Goal: Task Accomplishment & Management: Use online tool/utility

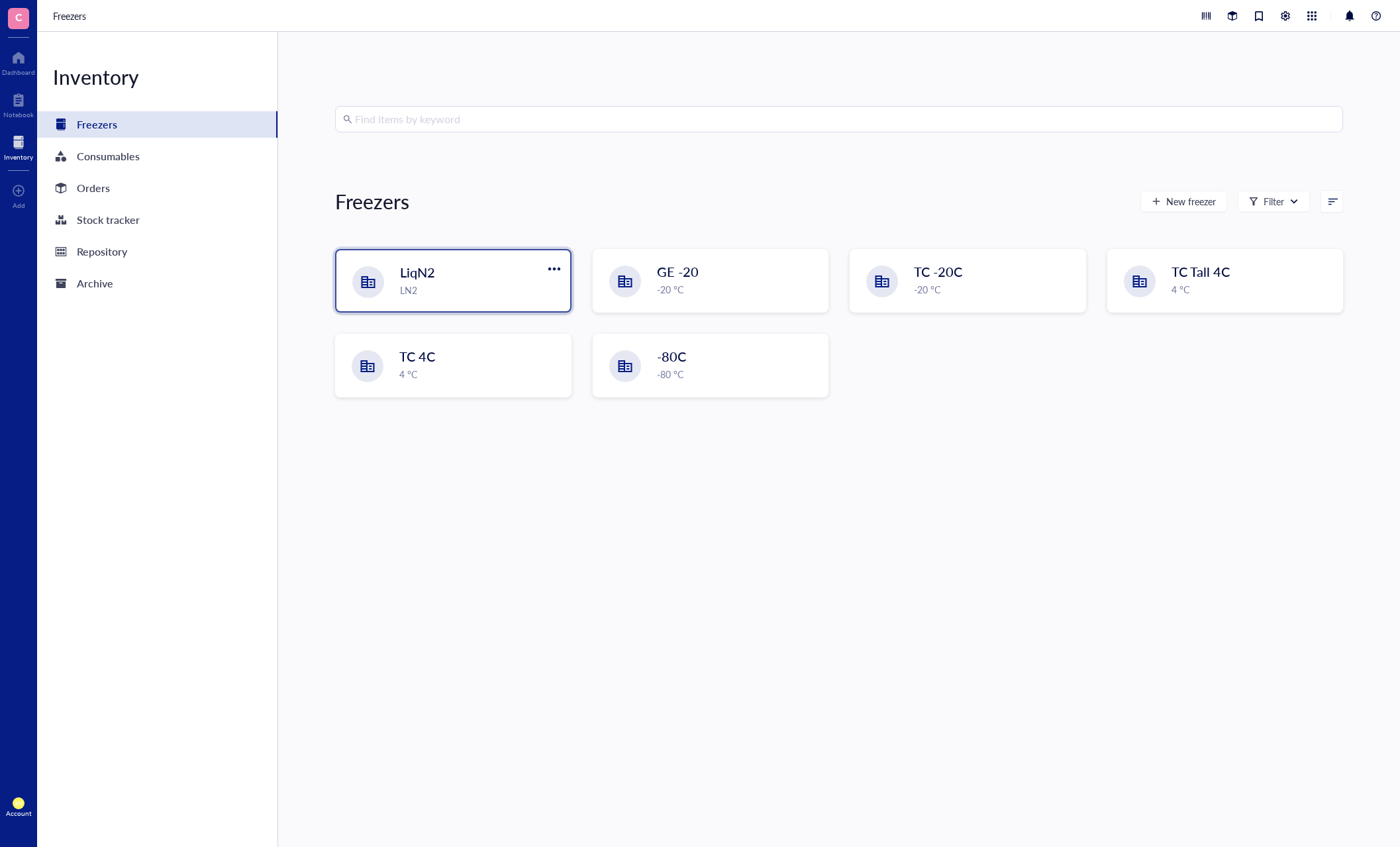
click at [441, 265] on div "LiqN2" at bounding box center [469, 272] width 139 height 19
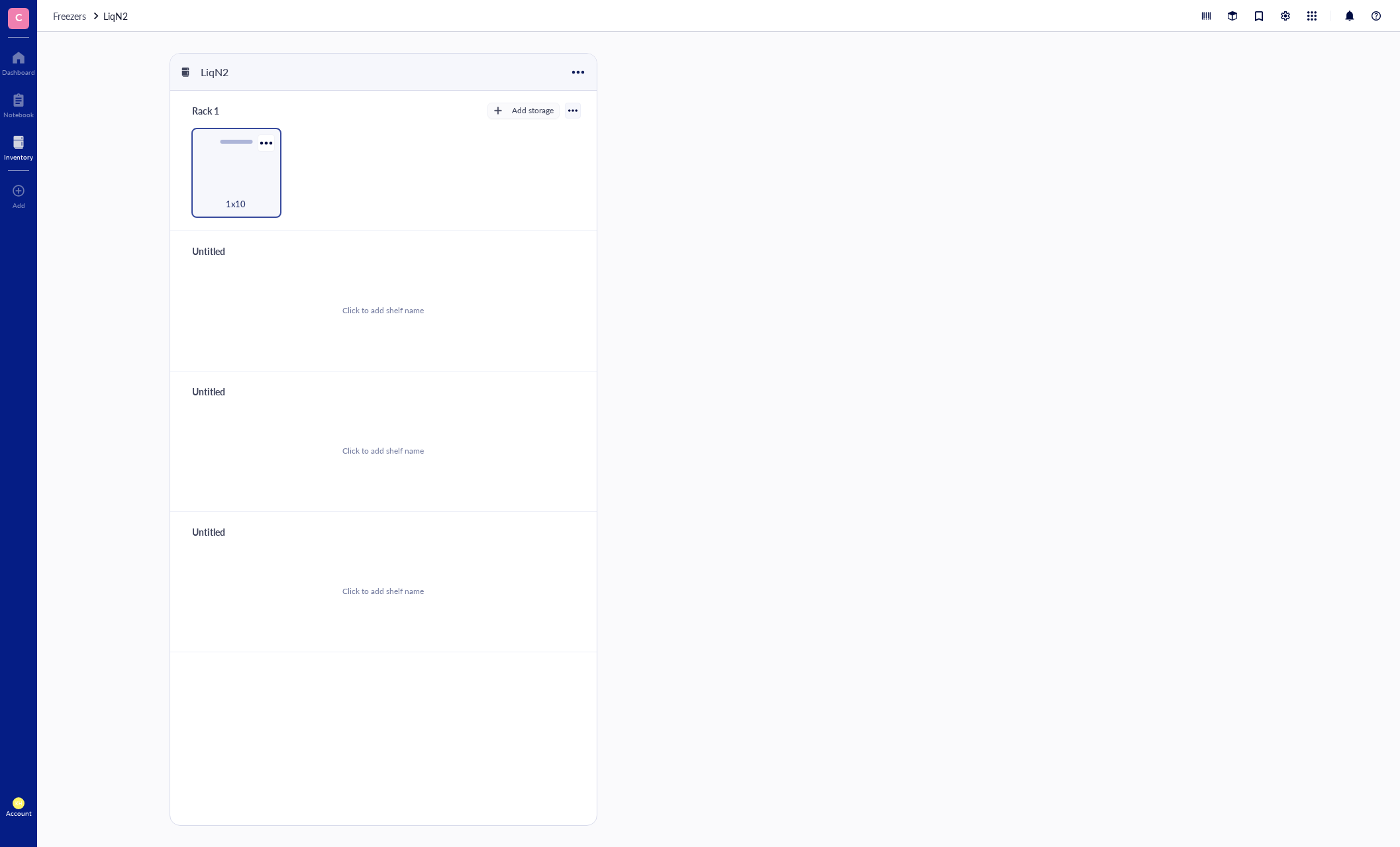
click at [243, 181] on div "1x10" at bounding box center [236, 172] width 90 height 90
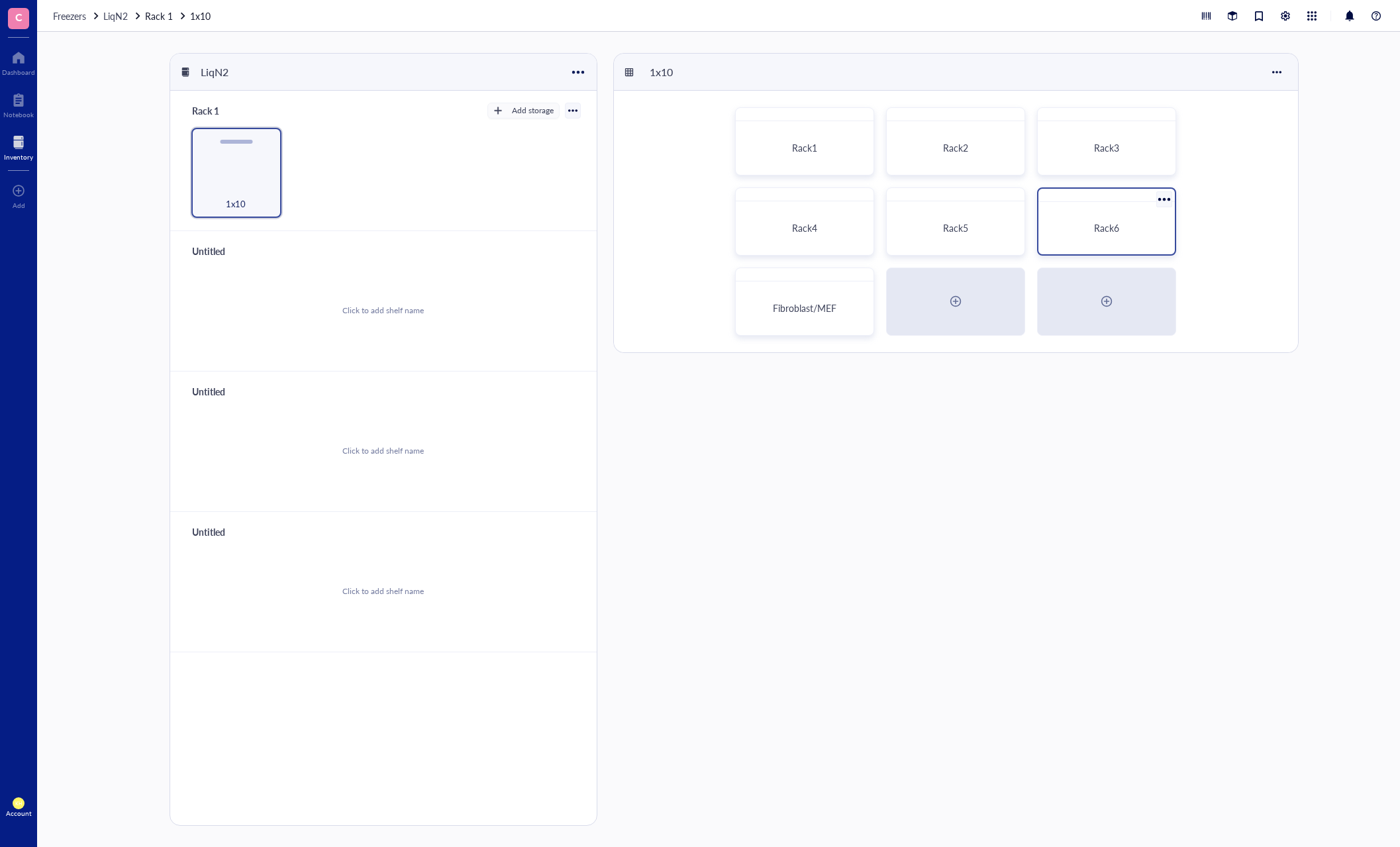
click at [1094, 232] on span "Rack6" at bounding box center [1106, 227] width 25 height 13
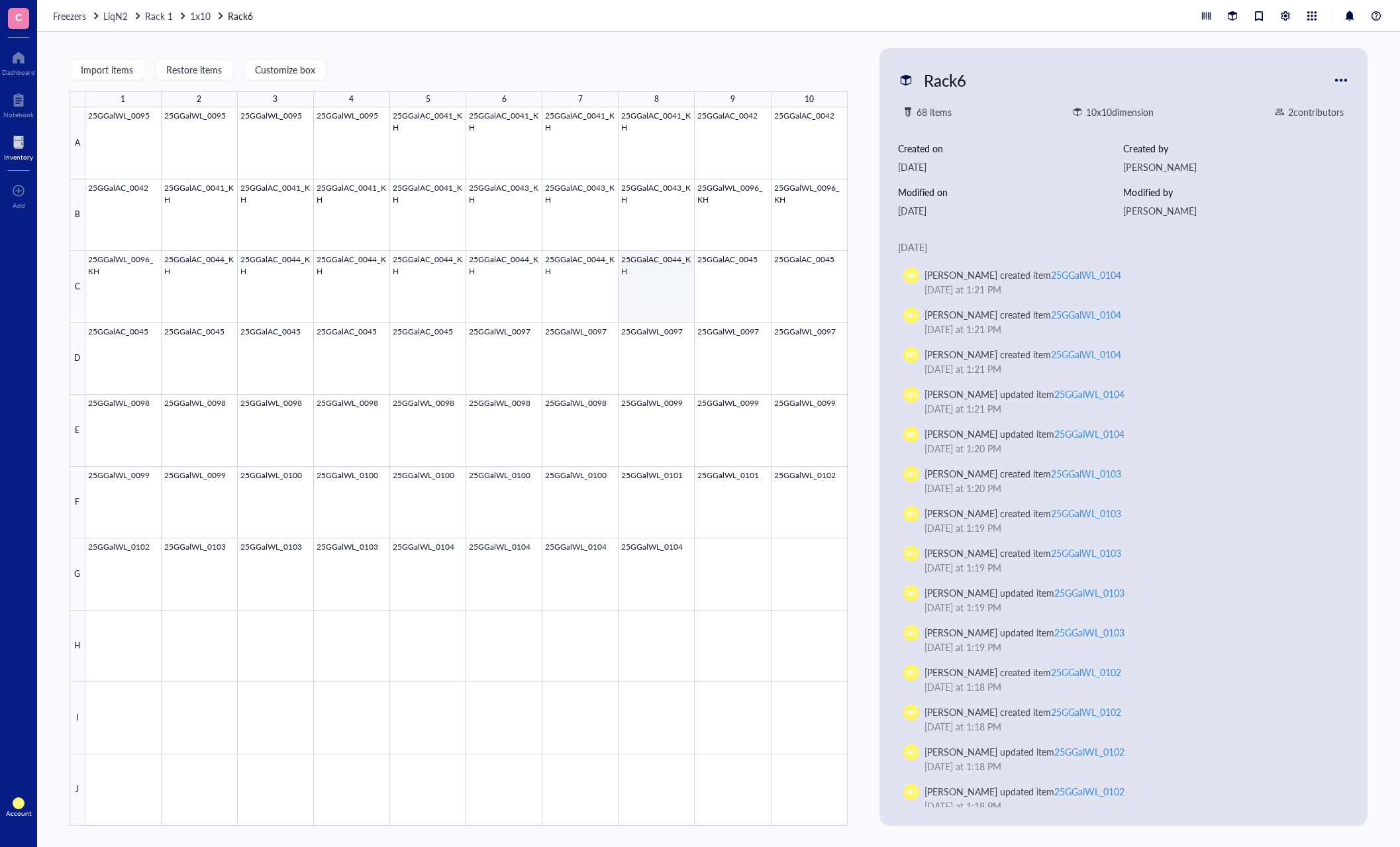
click at [661, 290] on div at bounding box center [466, 466] width 762 height 718
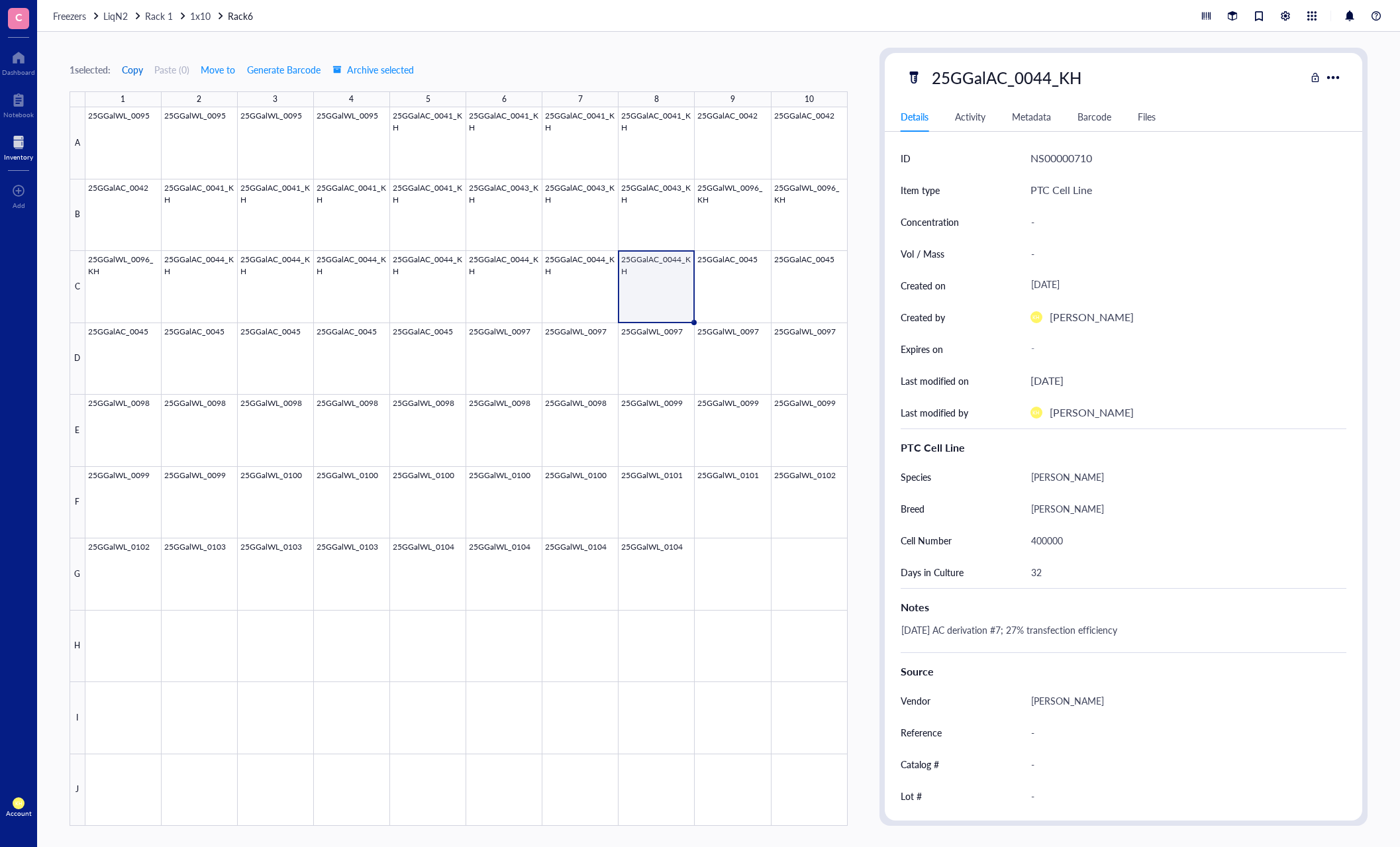
click at [130, 71] on span "Copy" at bounding box center [132, 69] width 21 height 10
click at [743, 563] on div at bounding box center [466, 466] width 762 height 718
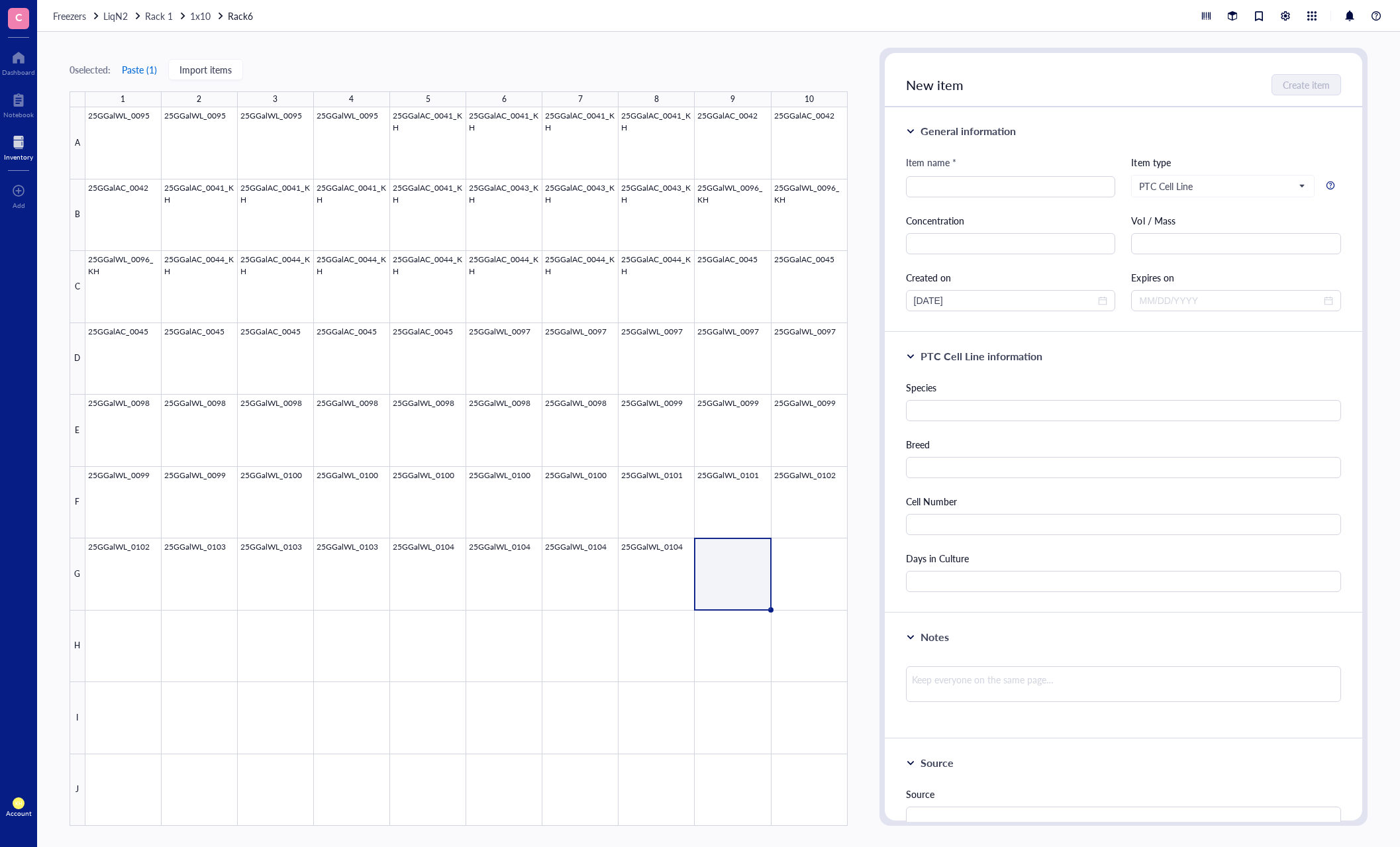
click at [142, 67] on button "Paste ( 1 )" at bounding box center [139, 70] width 36 height 21
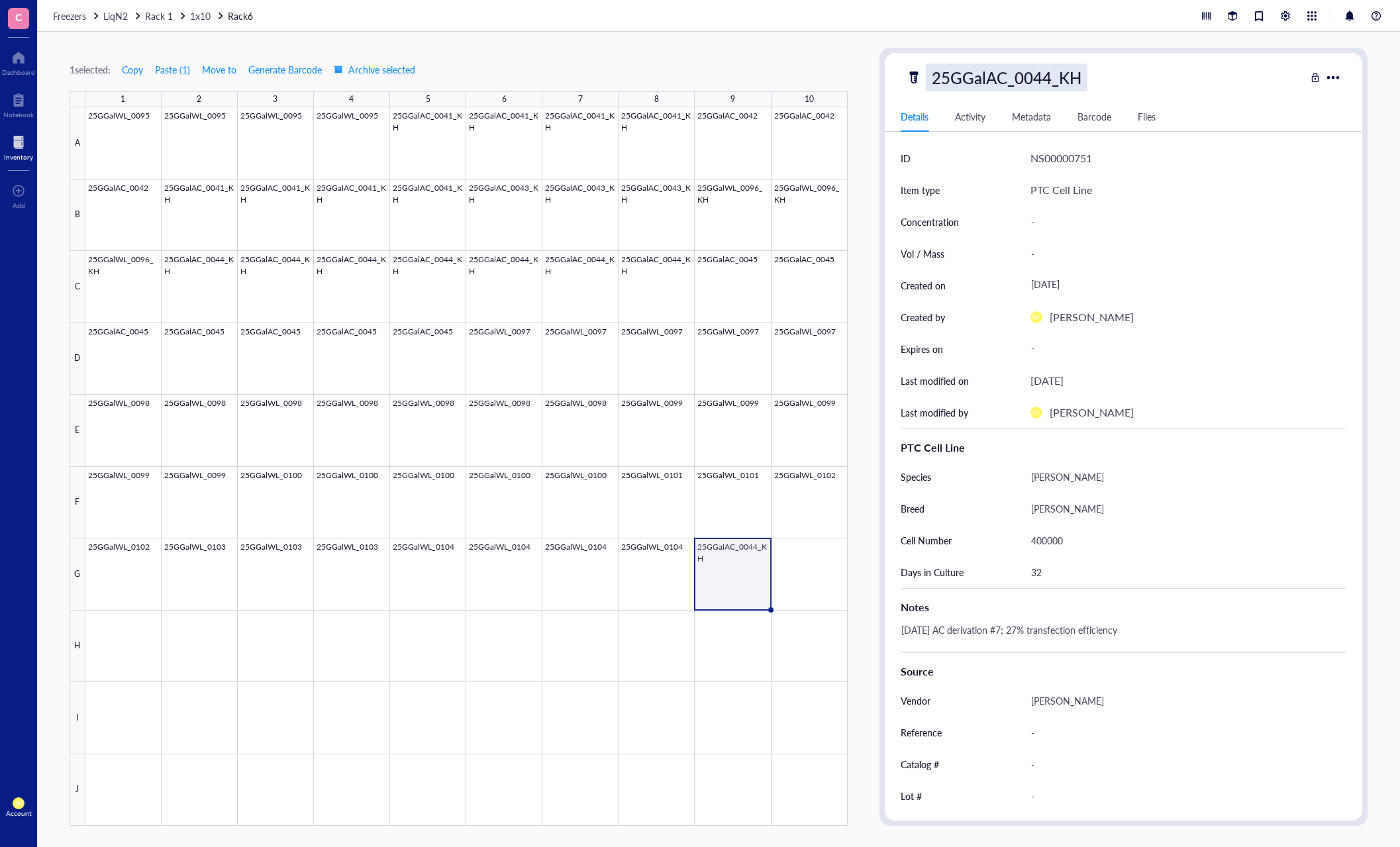
click at [1050, 76] on div "25GGalAC_0044_KH" at bounding box center [1007, 77] width 162 height 28
click at [1047, 77] on input "25GGalAC_0044_KH" at bounding box center [1010, 77] width 167 height 26
type input "25GGalAC_0046_KH"
click at [1114, 495] on div "[PERSON_NAME]" at bounding box center [1183, 508] width 317 height 28
click at [1051, 544] on div "400000" at bounding box center [1183, 540] width 317 height 28
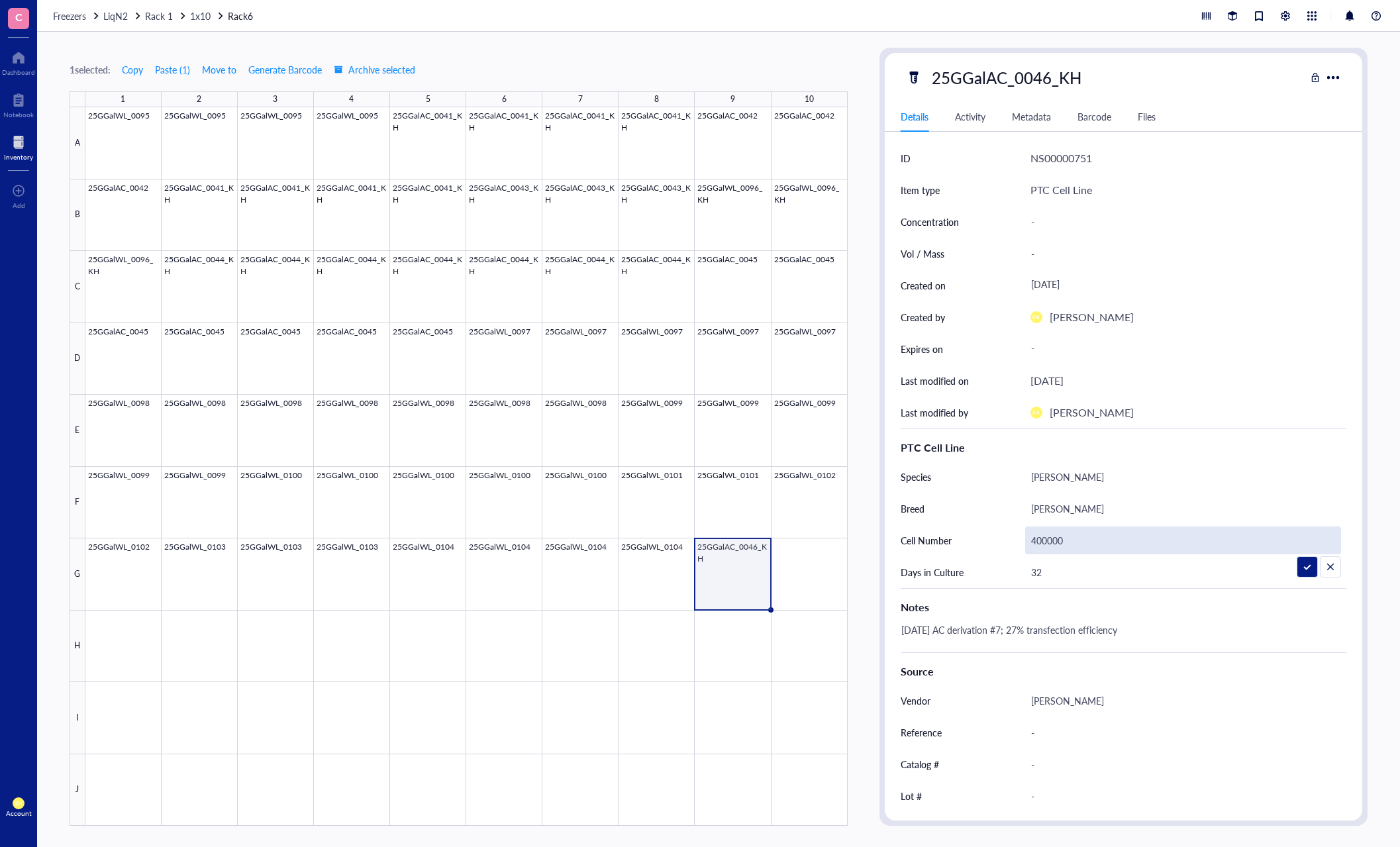
click at [1038, 543] on input "400000" at bounding box center [1183, 540] width 315 height 26
type input "440000"
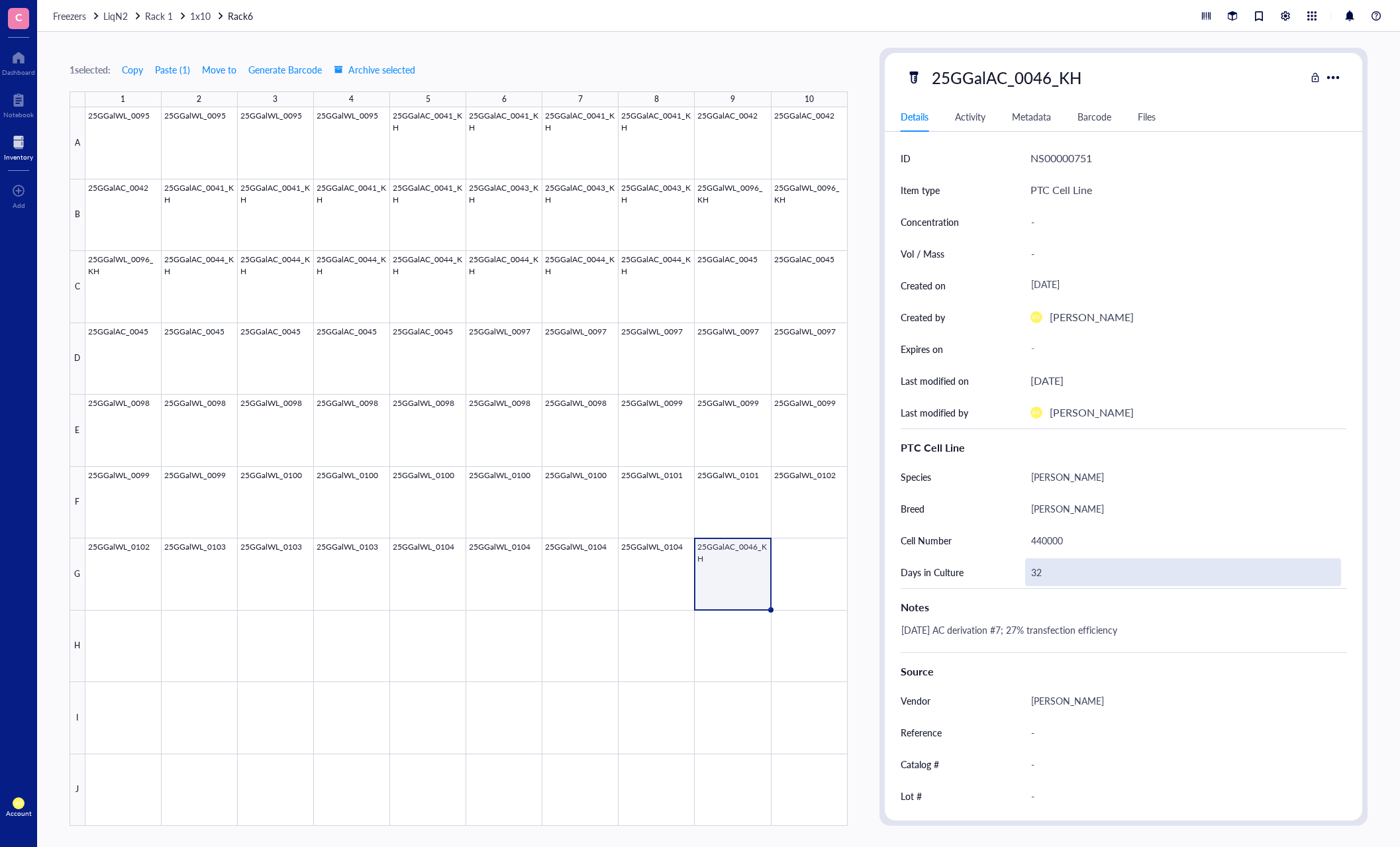
click at [1116, 567] on div "32" at bounding box center [1183, 572] width 317 height 28
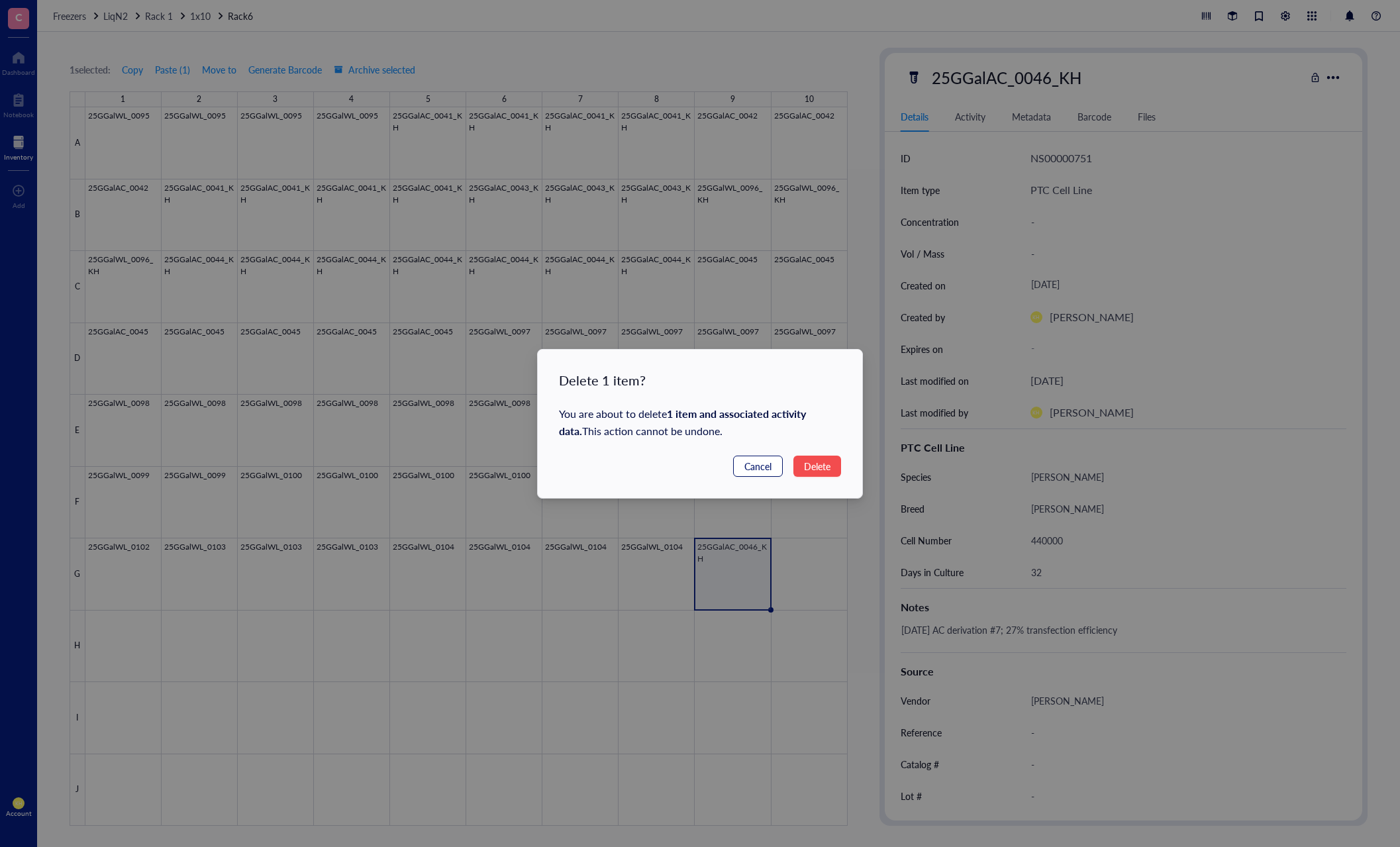
click at [758, 468] on span "Cancel" at bounding box center [757, 466] width 27 height 15
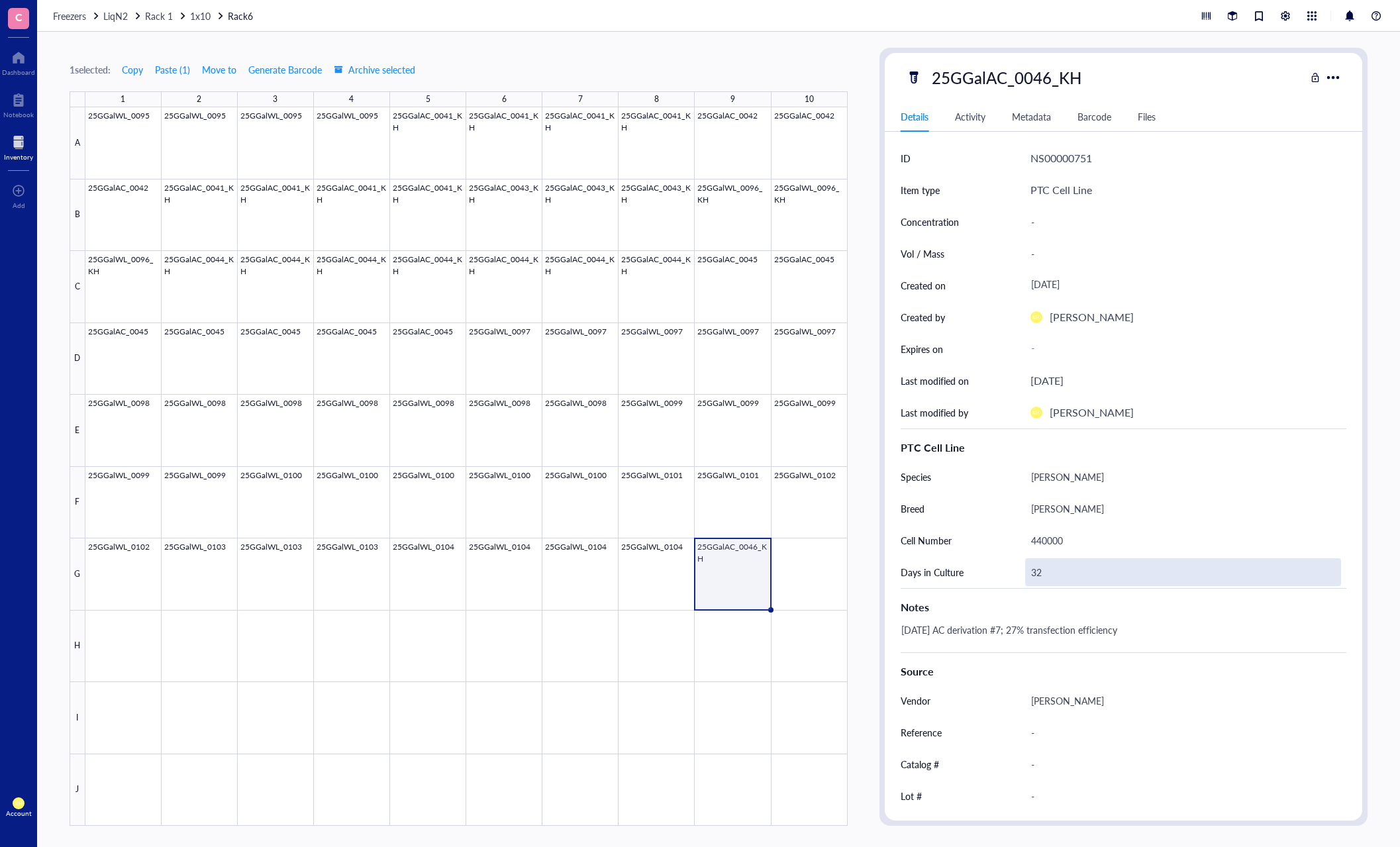
click at [1037, 572] on div "32" at bounding box center [1183, 572] width 317 height 28
type input "3"
type input "27"
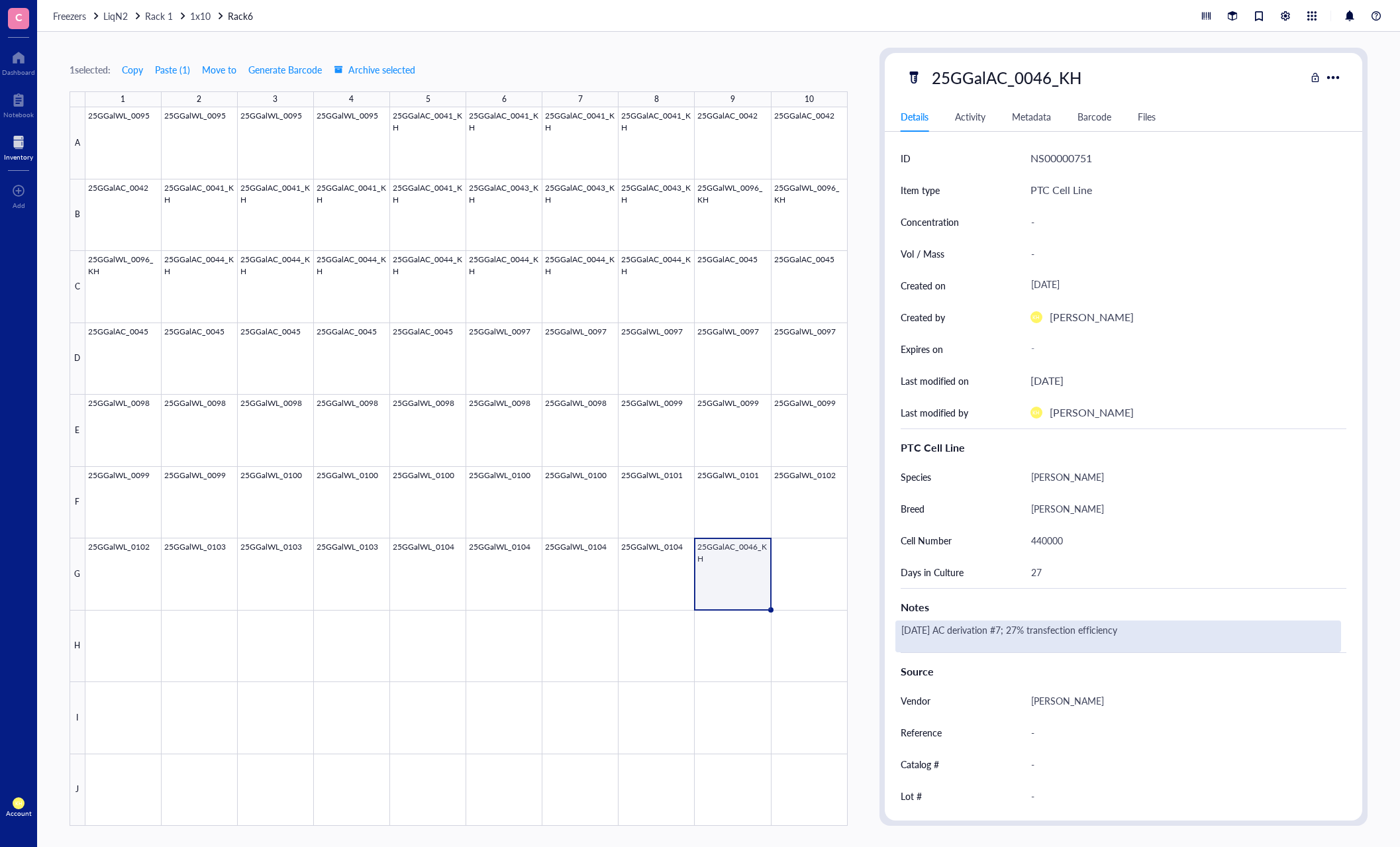
click at [959, 625] on div "[DATE] AC derivation #7; 27% transfection efficiency" at bounding box center [1118, 636] width 446 height 32
click at [920, 631] on div "[DATE] AC derivation #7; 27% transfection efficiency" at bounding box center [1118, 636] width 446 height 32
click at [922, 629] on textarea "[DATE] AC derivation #7; 27% transfection efficiency" at bounding box center [1073, 636] width 355 height 29
click at [1005, 631] on textarea "[DATE] AC derivation #7; 27% transfection efficiency" at bounding box center [1073, 636] width 355 height 29
click at [1012, 631] on textarea "[DATE] AC derivation #8; 27% transfection efficiency" at bounding box center [1073, 636] width 355 height 29
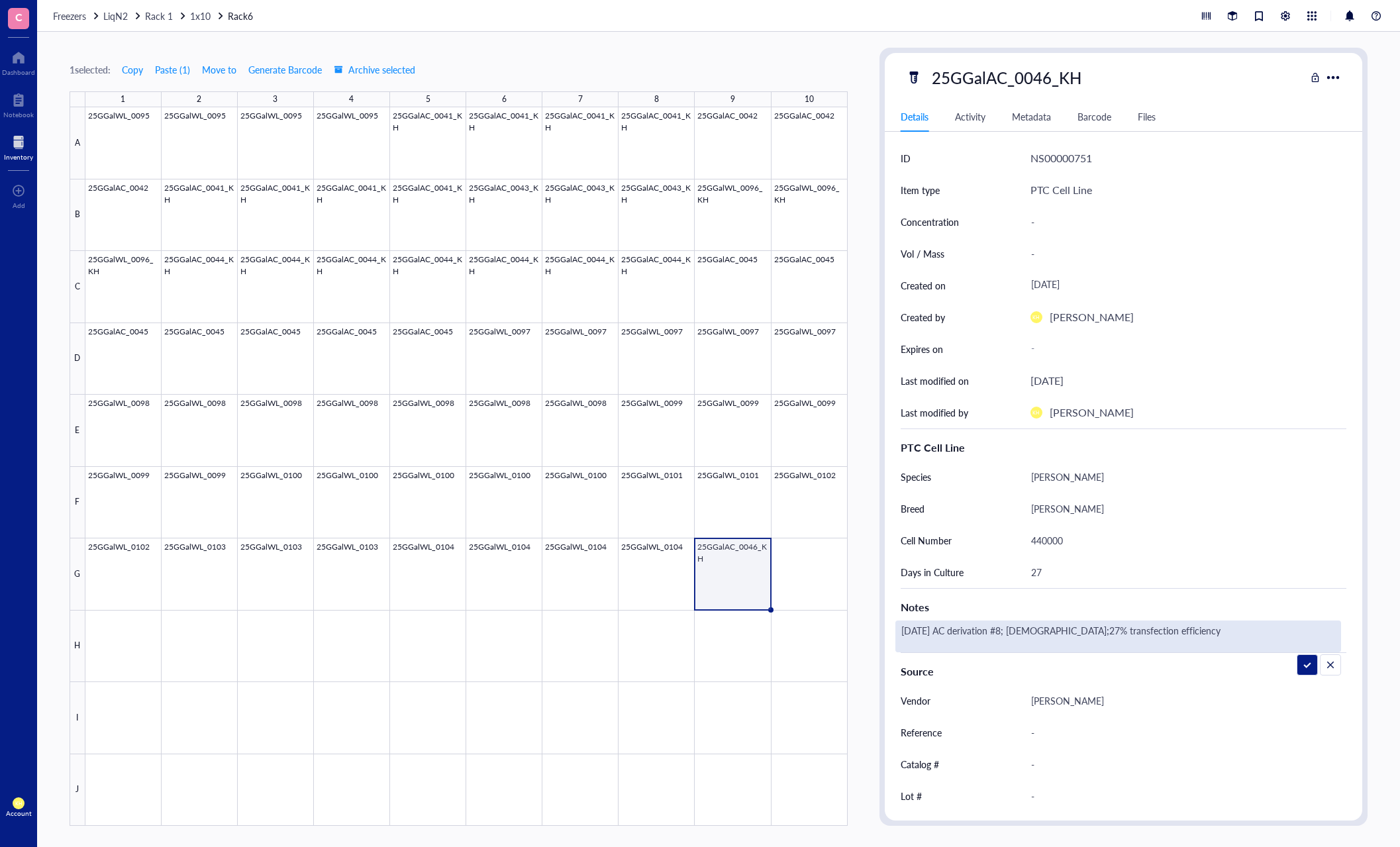
type textarea "[DATE] AC derivation #8; [DEMOGRAPHIC_DATA]; 27% transfection efficiency"
click at [1045, 628] on div "[DATE] AC derivation #8; [DEMOGRAPHIC_DATA]; 27% transfection efficiency" at bounding box center [1118, 636] width 446 height 32
click at [1049, 628] on textarea "[DATE] AC derivation #8; [DEMOGRAPHIC_DATA]; 27% transfection efficiency" at bounding box center [1089, 636] width 387 height 29
type textarea "[DATE] AC derivation #8; [DEMOGRAPHIC_DATA]; 32.5% transfection efficiency"
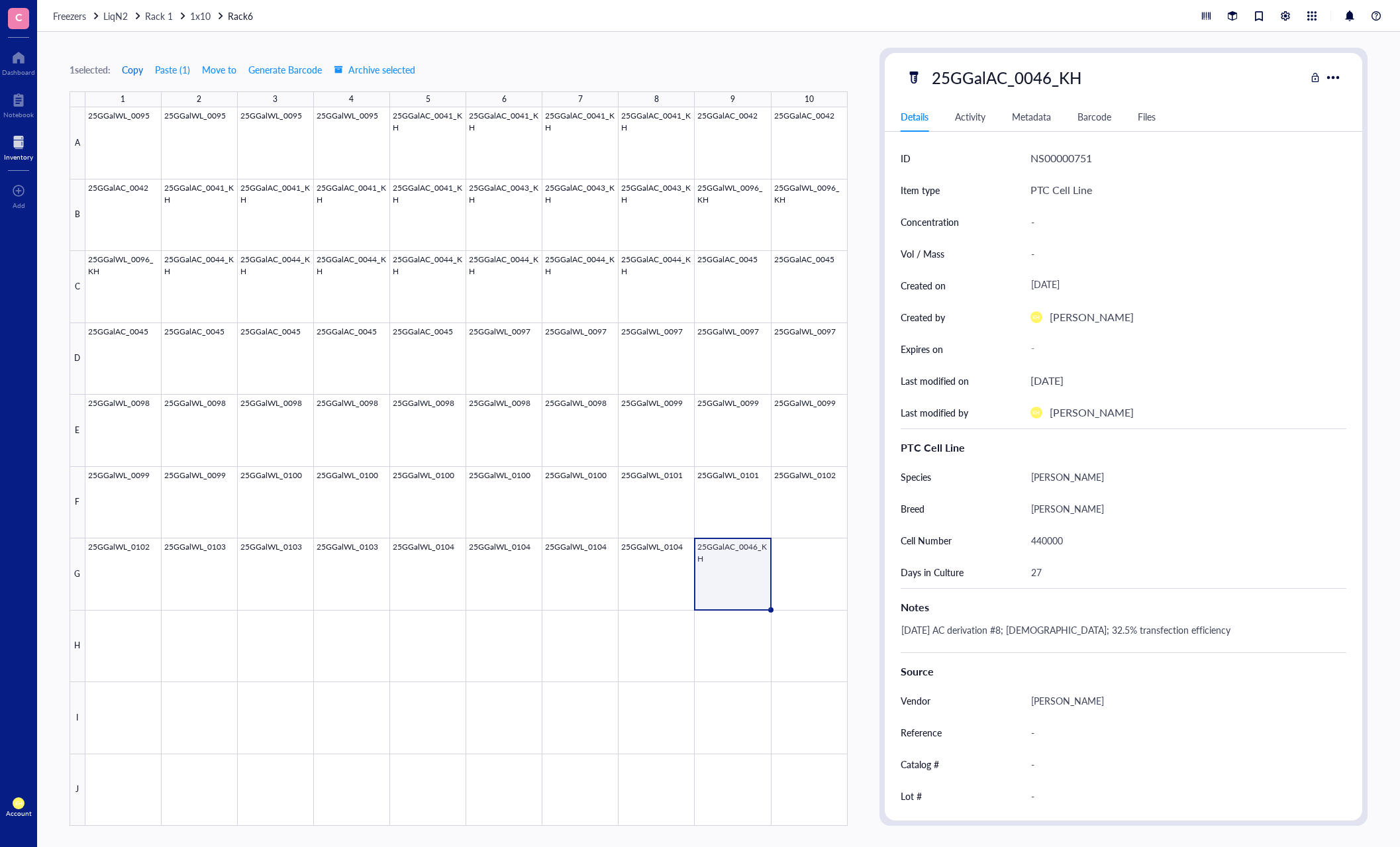
click at [135, 73] on span "Copy" at bounding box center [132, 69] width 21 height 10
click at [805, 572] on div at bounding box center [466, 466] width 762 height 718
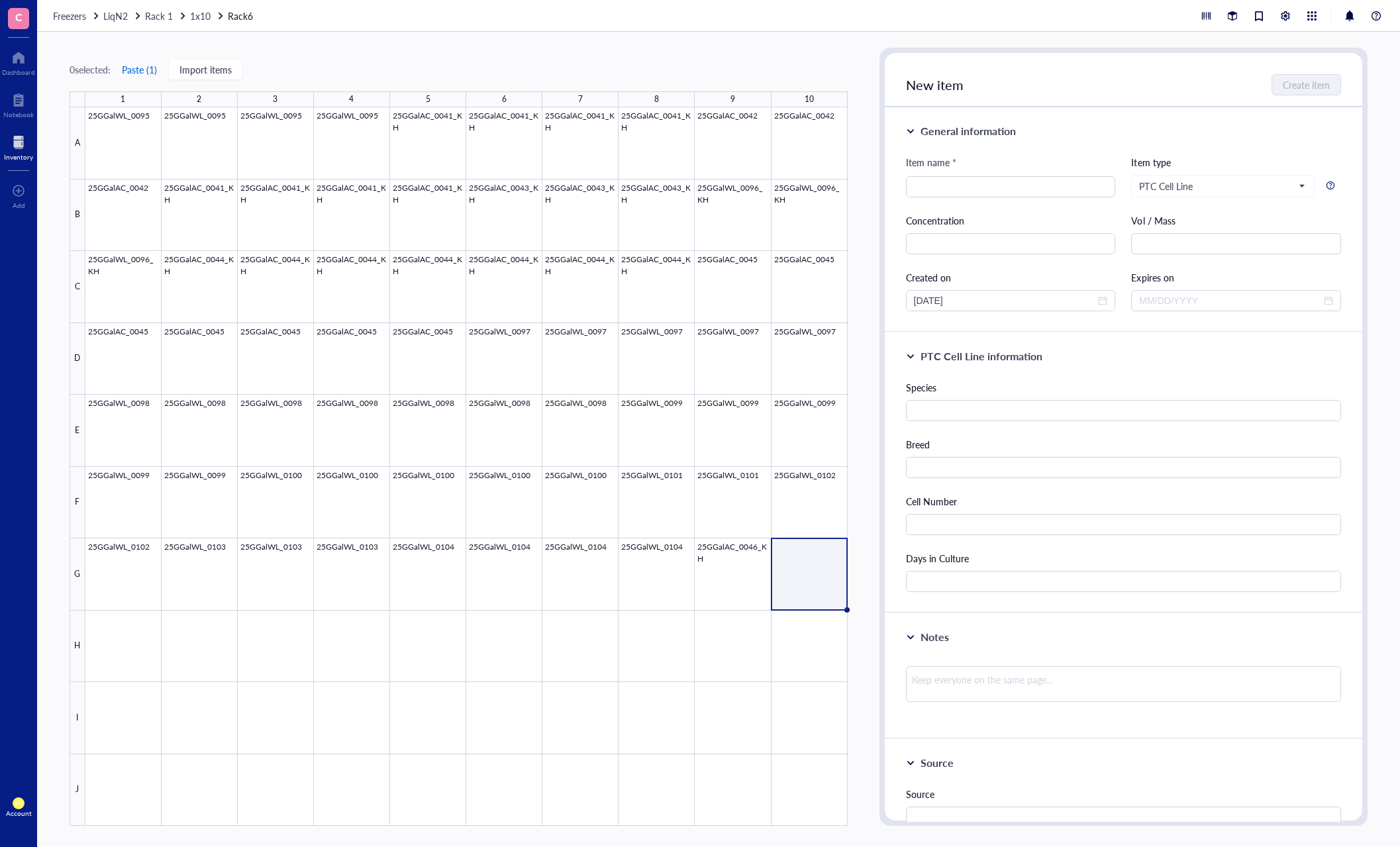
click at [145, 70] on button "Paste ( 1 )" at bounding box center [139, 70] width 36 height 21
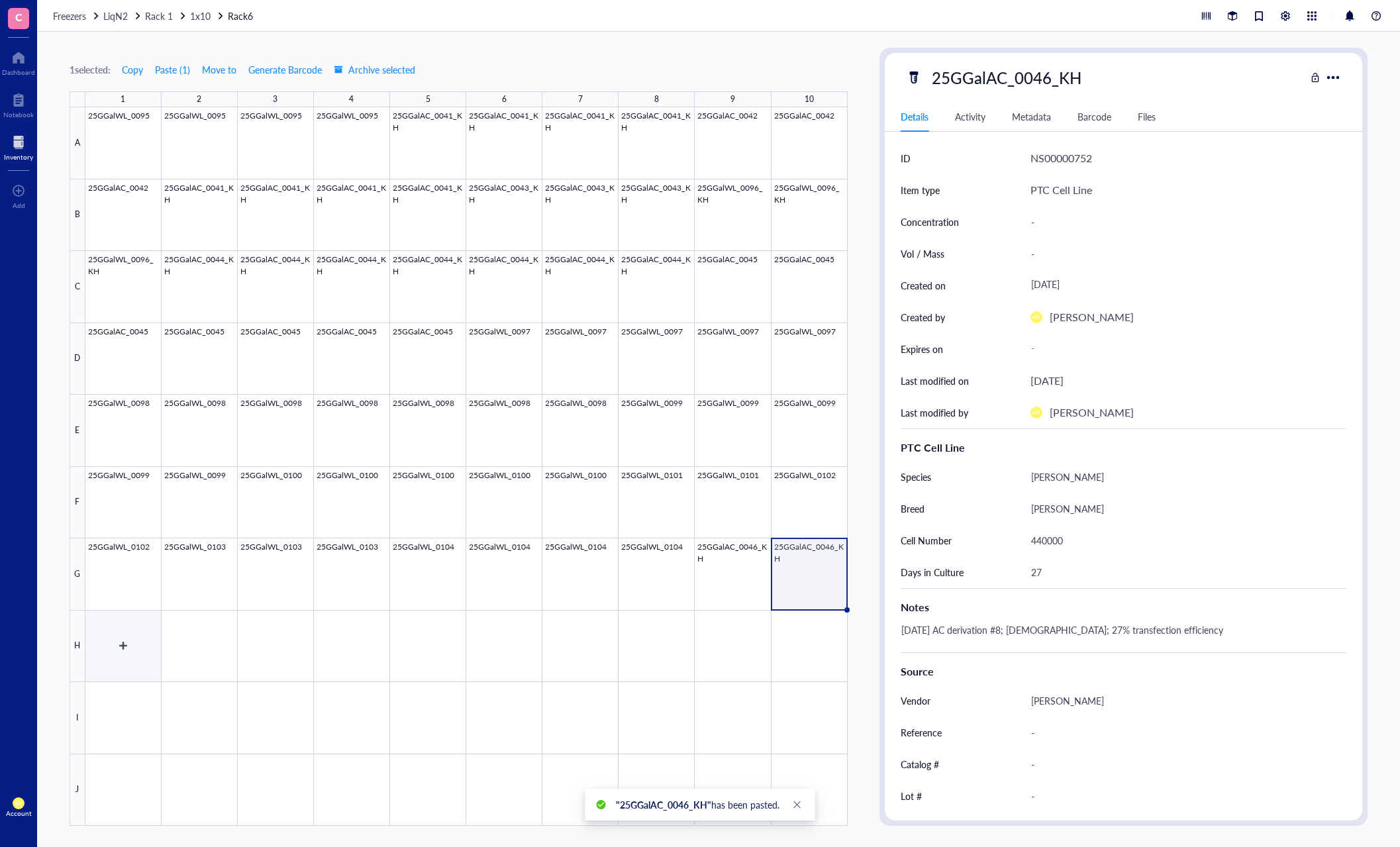
click at [116, 641] on div at bounding box center [466, 466] width 762 height 718
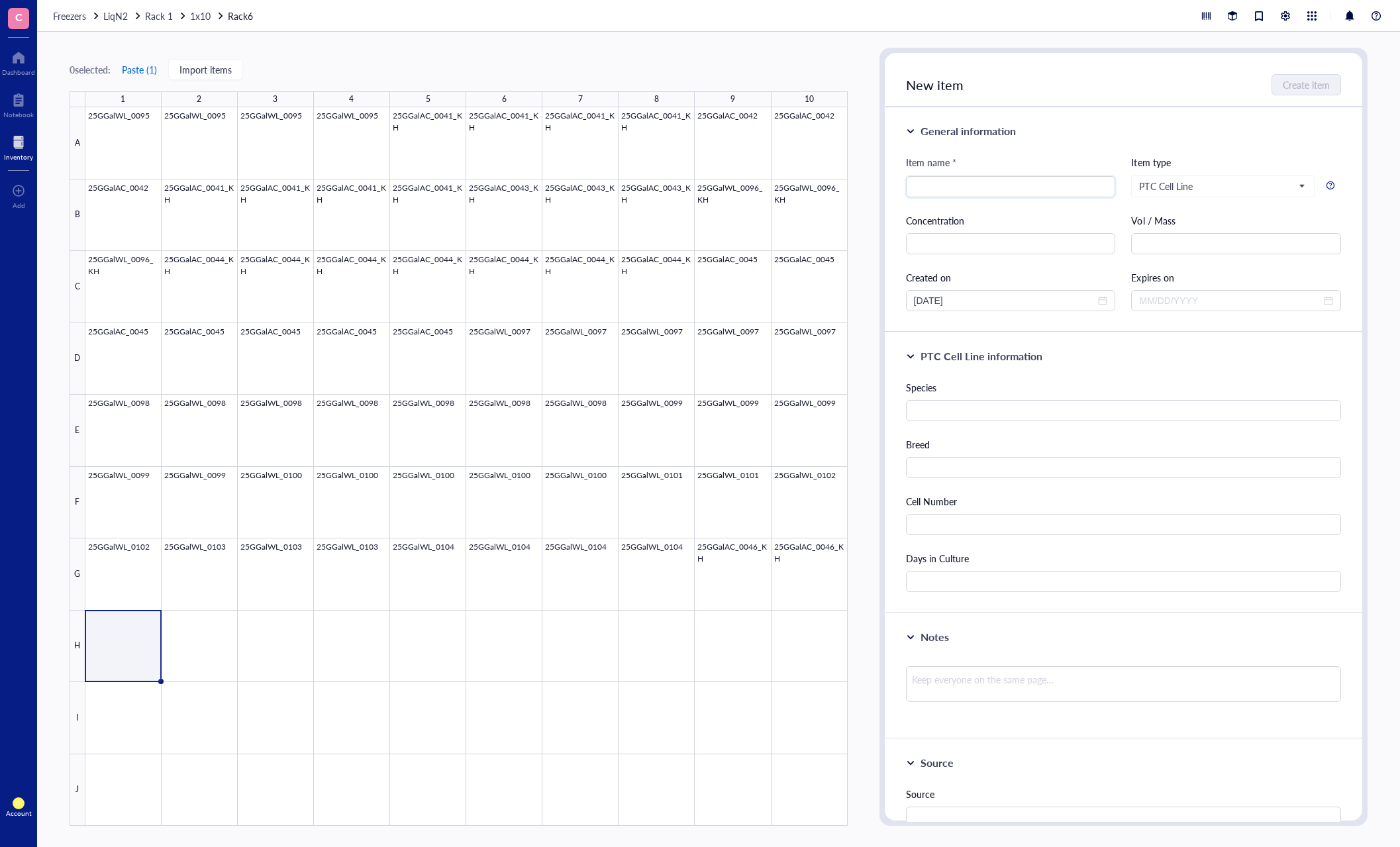
click at [143, 68] on button "Paste ( 1 )" at bounding box center [139, 70] width 36 height 21
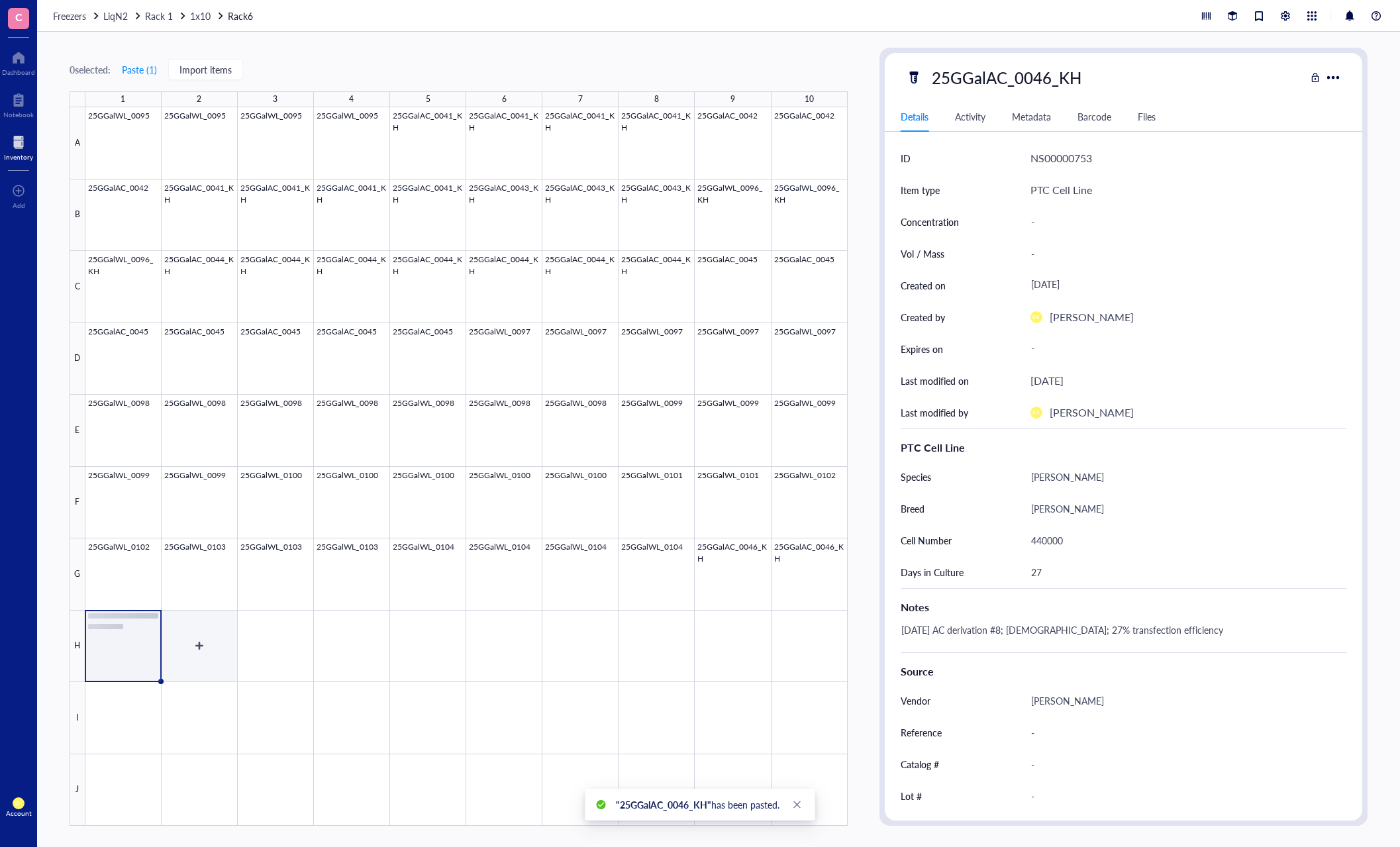
click at [190, 655] on div at bounding box center [466, 466] width 762 height 718
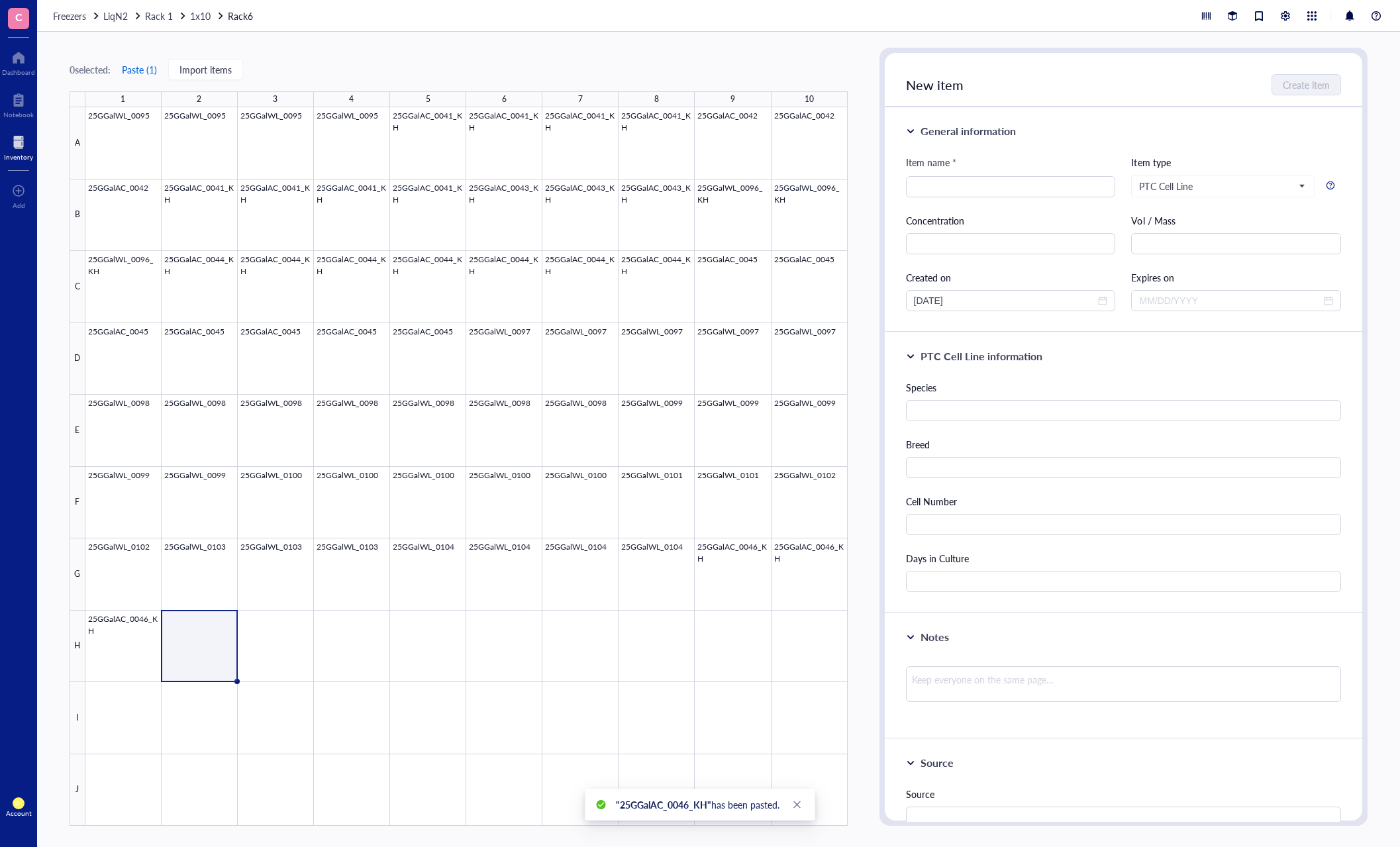
click at [142, 71] on button "Paste ( 1 )" at bounding box center [139, 70] width 36 height 21
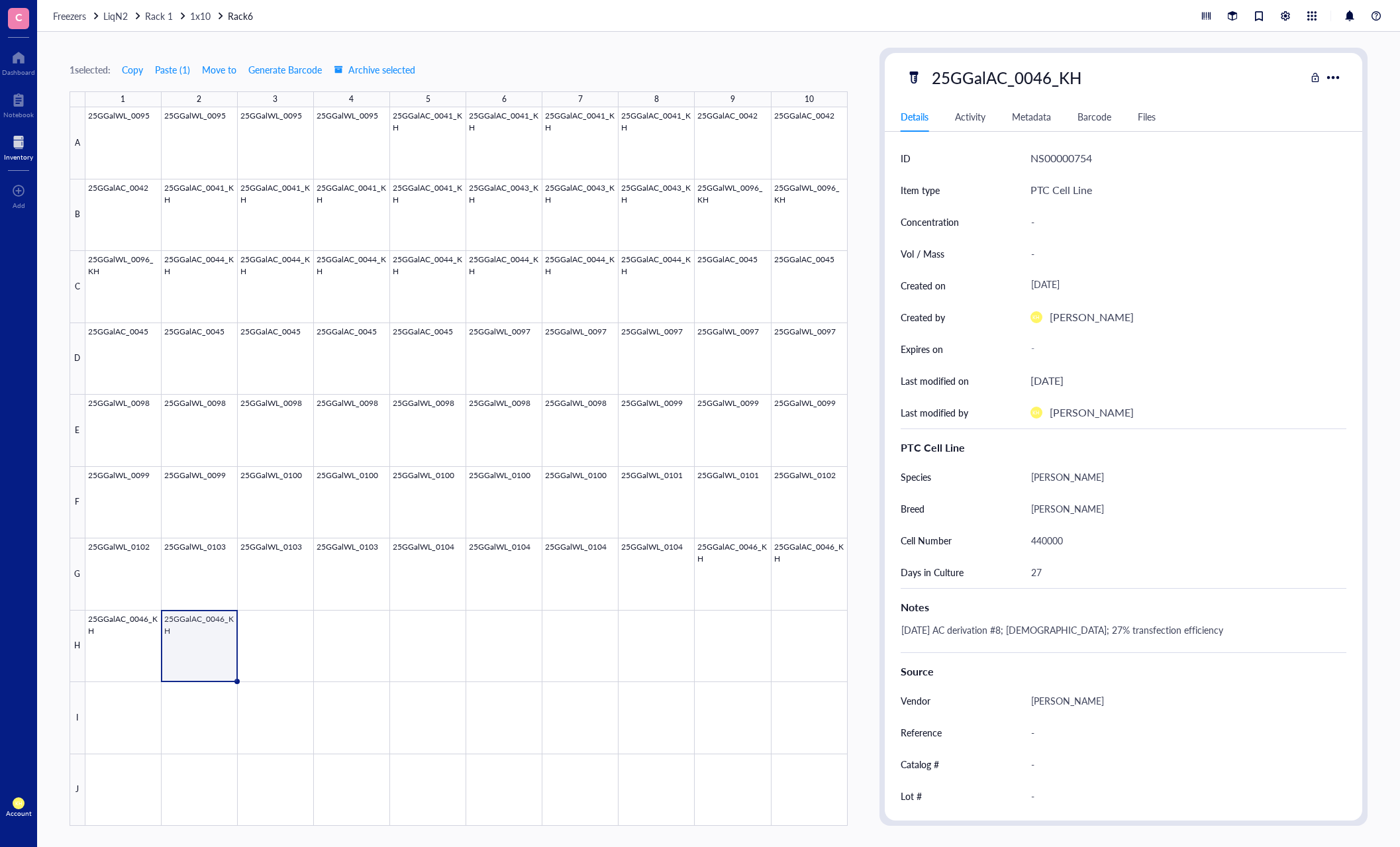
click at [63, 42] on div "1 selected: Copy Paste ( 1 ) Move to Generate Barcode Archive selected 1 2 3 4 …" at bounding box center [718, 439] width 1362 height 815
click at [486, 38] on div "1 selected: Copy Paste ( 1 ) Move to Generate Barcode Archive selected 1 2 3 4 …" at bounding box center [718, 439] width 1362 height 815
click at [562, 63] on div "1 selected: Copy Paste ( 1 ) Move to Generate Barcode Archive selected" at bounding box center [459, 69] width 778 height 12
click at [729, 575] on div at bounding box center [466, 466] width 762 height 718
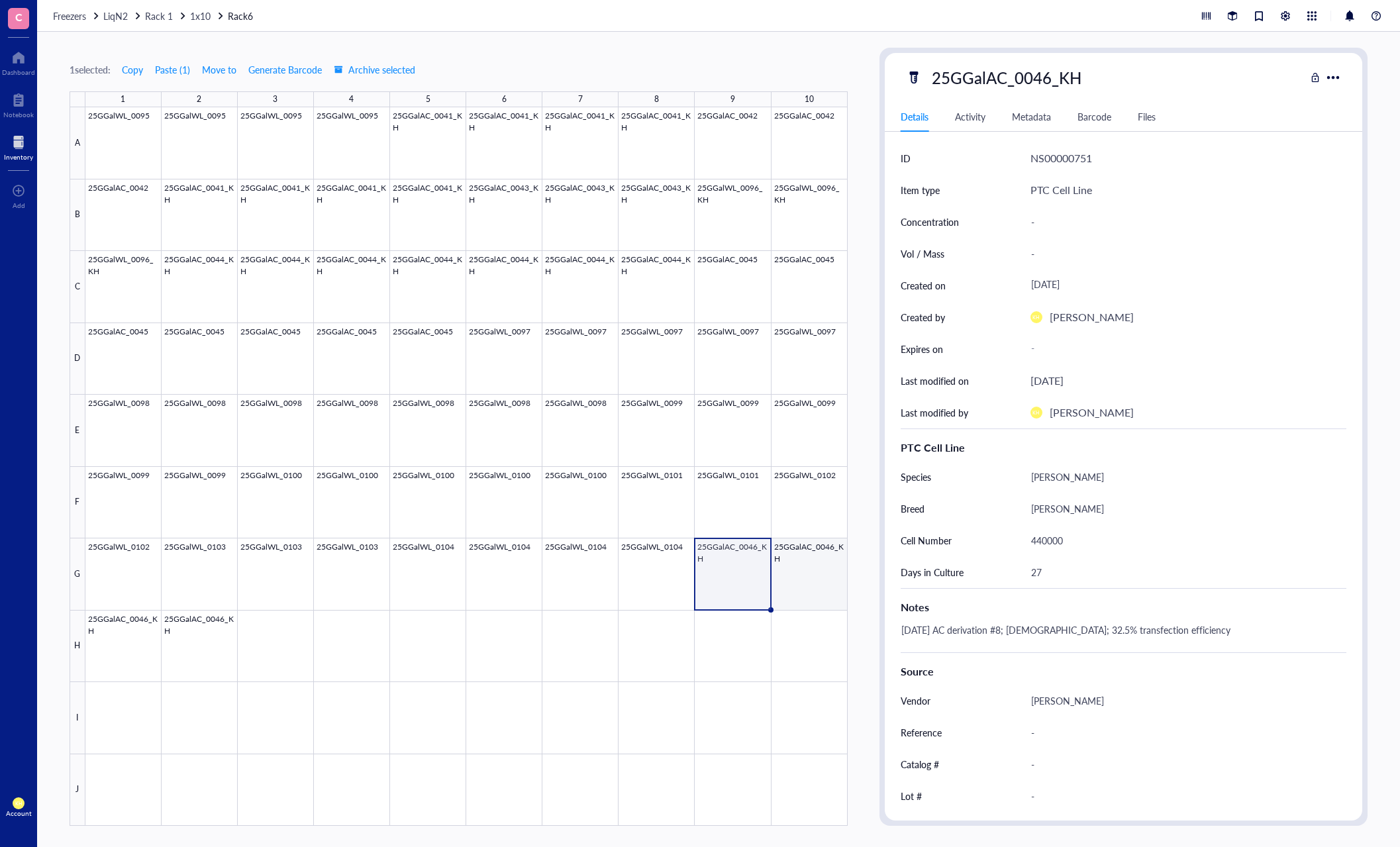
click at [797, 574] on div at bounding box center [466, 466] width 762 height 718
click at [727, 579] on div at bounding box center [466, 466] width 762 height 718
click at [561, 55] on div "1 selected: Copy Paste ( 1 ) Move to Generate Barcode Archive selected 1 2 3 4 …" at bounding box center [459, 436] width 778 height 778
click at [639, 284] on div at bounding box center [466, 466] width 762 height 718
click at [727, 566] on div at bounding box center [466, 466] width 762 height 718
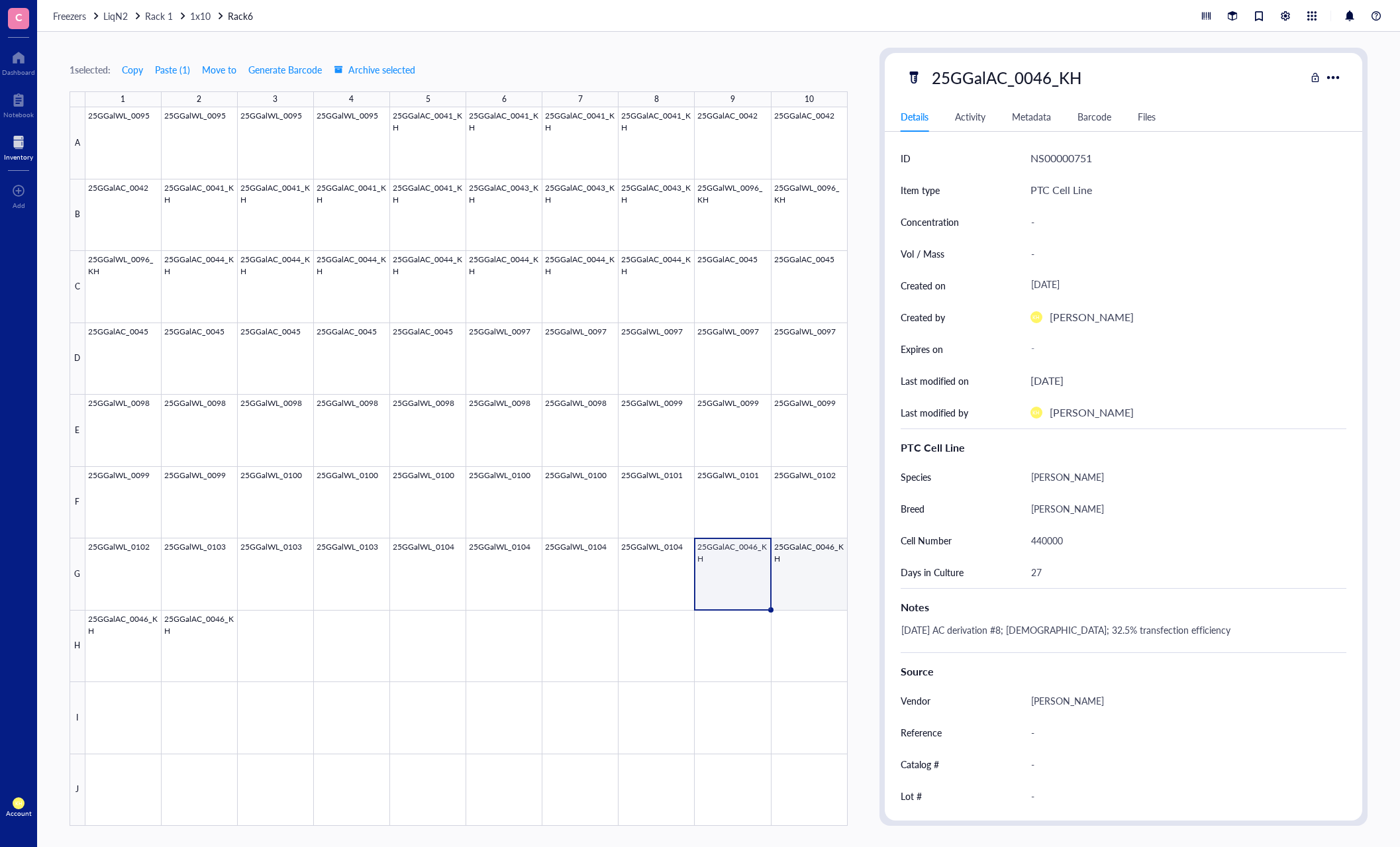
click at [807, 567] on div at bounding box center [466, 466] width 762 height 718
click at [429, 58] on div "1 selected: Copy Paste ( 1 ) Move to Generate Barcode Archive selected 1 2 3 4 …" at bounding box center [459, 436] width 778 height 778
click at [128, 641] on div at bounding box center [466, 466] width 762 height 718
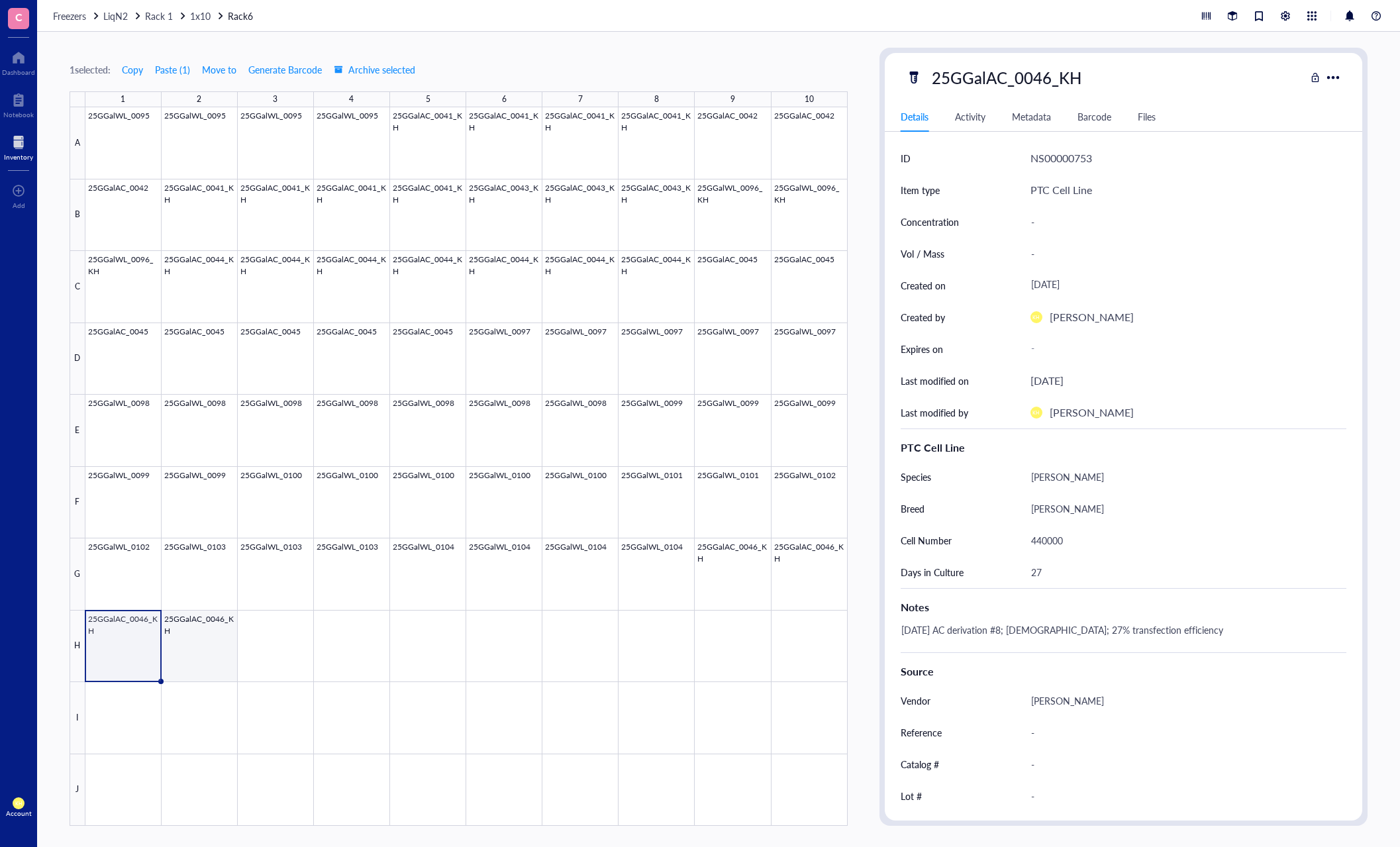
click at [211, 639] on div at bounding box center [466, 466] width 762 height 718
click at [130, 644] on div at bounding box center [466, 466] width 762 height 718
drag, startPoint x: 487, startPoint y: 31, endPoint x: 482, endPoint y: 36, distance: 7.1
click at [487, 31] on div "Freezers LiqN2 Rack 1 1x10 Rack6" at bounding box center [718, 16] width 1362 height 32
click at [719, 579] on div at bounding box center [466, 466] width 762 height 718
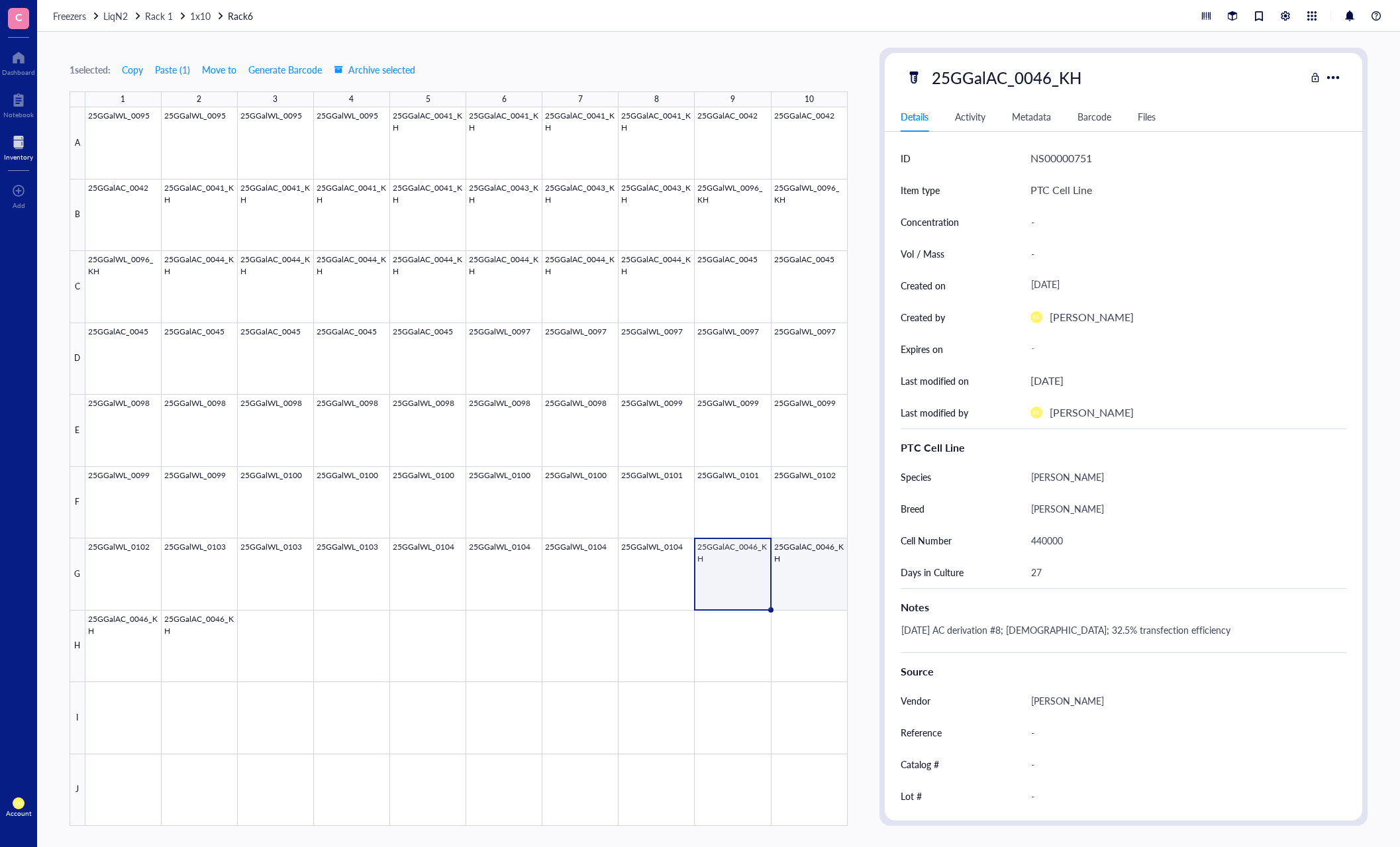
click at [808, 579] on div at bounding box center [466, 466] width 762 height 718
click at [629, 58] on div "1 selected: Copy Paste ( 1 ) Move to Generate Barcode Archive selected 1 2 3 4 …" at bounding box center [459, 436] width 778 height 778
click at [533, 49] on div "1 selected: Copy Paste ( 1 ) Move to Generate Barcode Archive selected 1 2 3 4 …" at bounding box center [459, 436] width 778 height 778
click at [125, 646] on div at bounding box center [466, 466] width 762 height 718
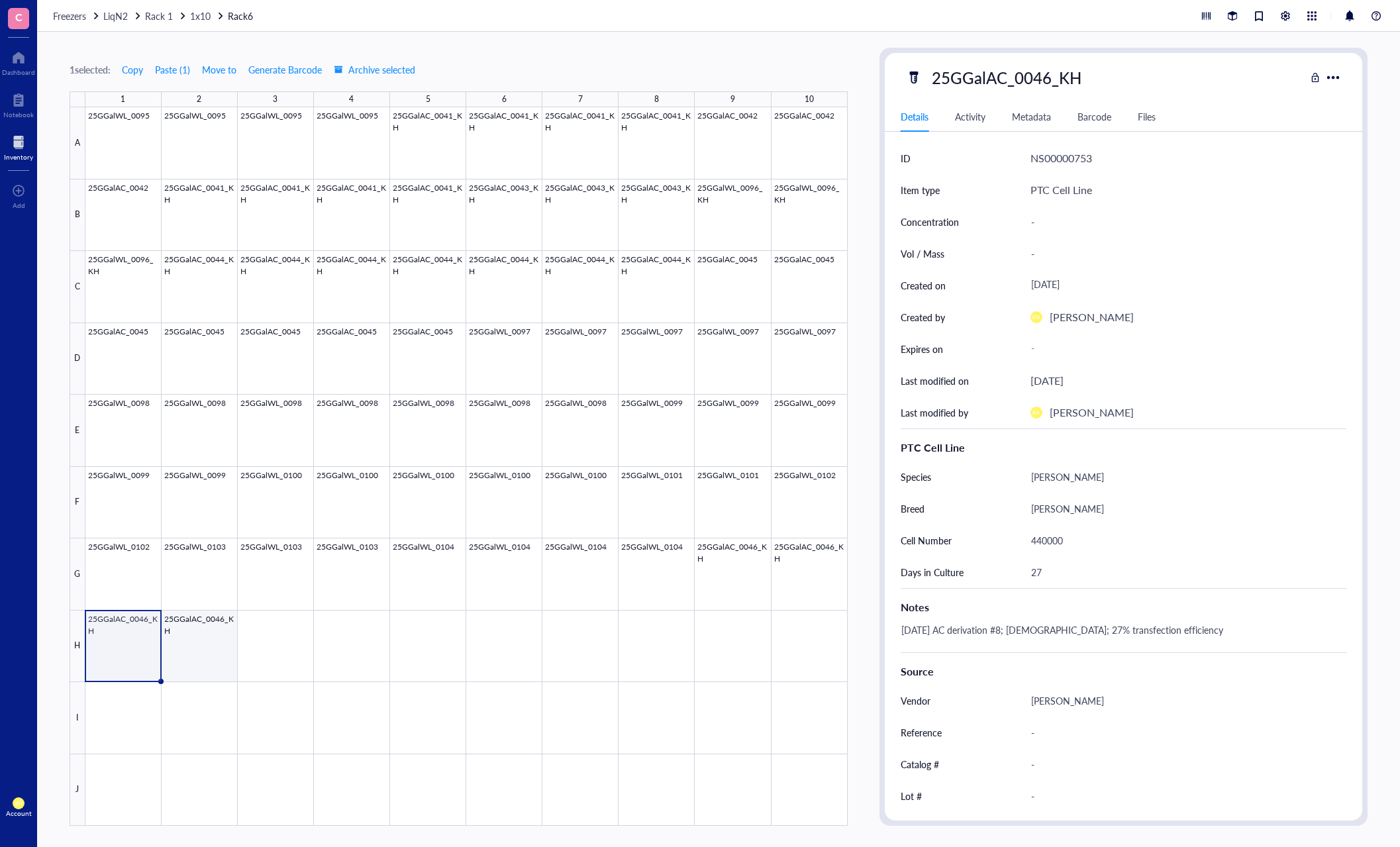
click at [192, 646] on div at bounding box center [466, 466] width 762 height 718
click at [633, 59] on div "1 selected: Copy Paste ( 1 ) Move to Generate Barcode Archive selected 1 2 3 4 …" at bounding box center [459, 436] width 778 height 778
click at [128, 69] on span "Copy" at bounding box center [132, 69] width 21 height 10
click at [267, 645] on div at bounding box center [466, 466] width 762 height 718
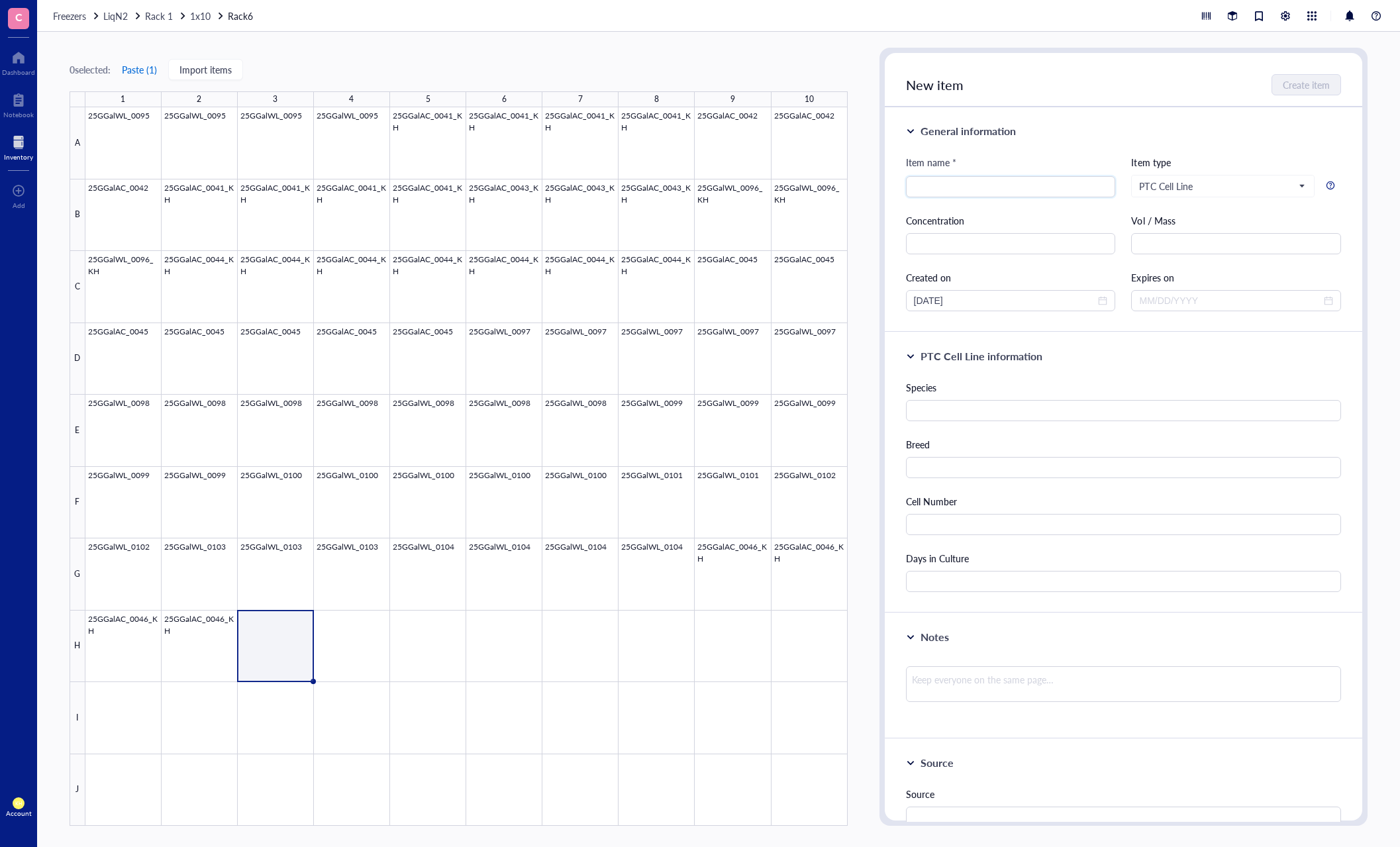
click at [143, 69] on button "Paste ( 1 )" at bounding box center [139, 70] width 36 height 21
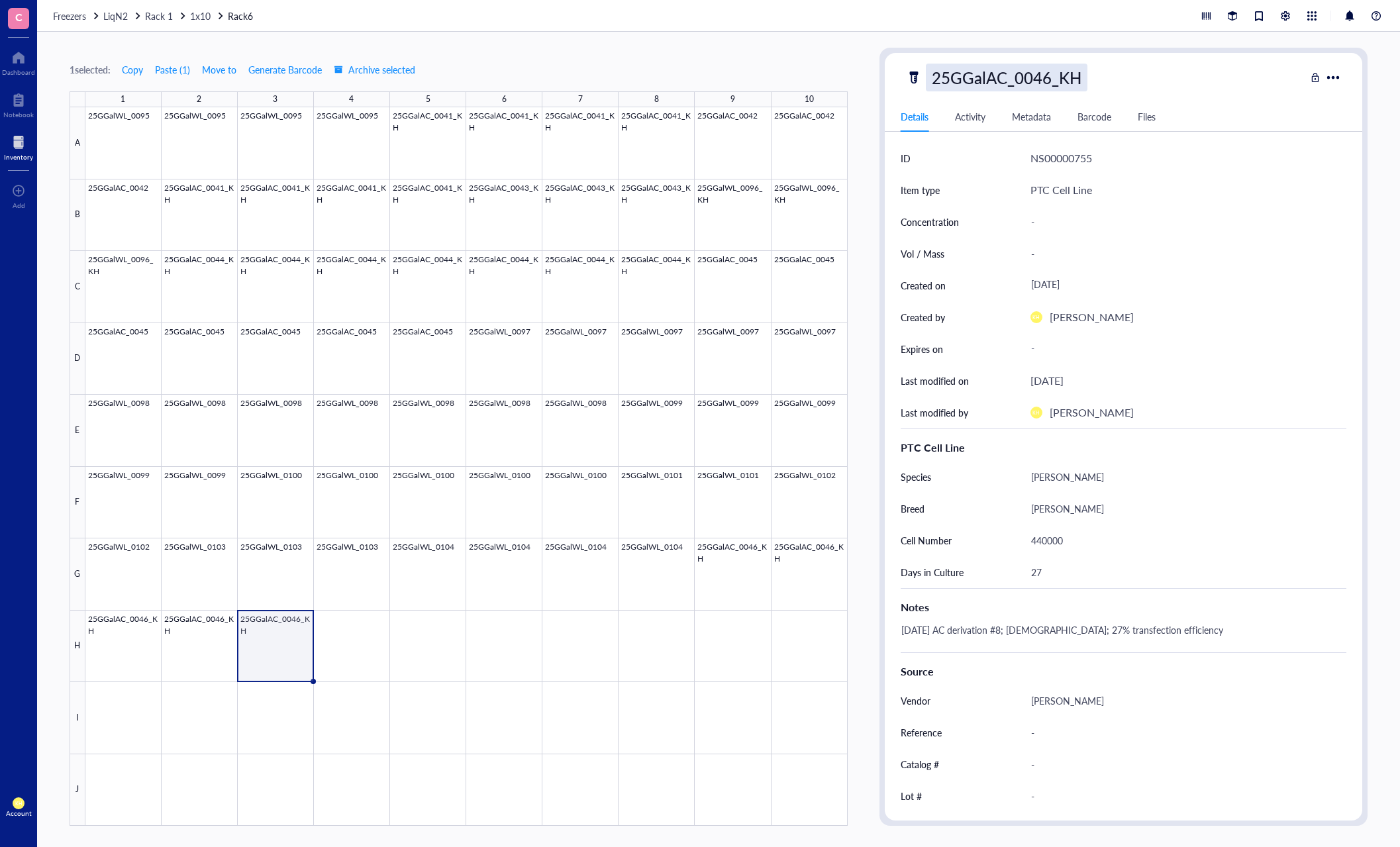
click at [1049, 80] on div "25GGalAC_0046_KH" at bounding box center [1007, 77] width 162 height 28
click at [1049, 80] on input "25GGalAC_0046_KH" at bounding box center [1010, 77] width 167 height 26
type input "25GGalAC_0047_KH"
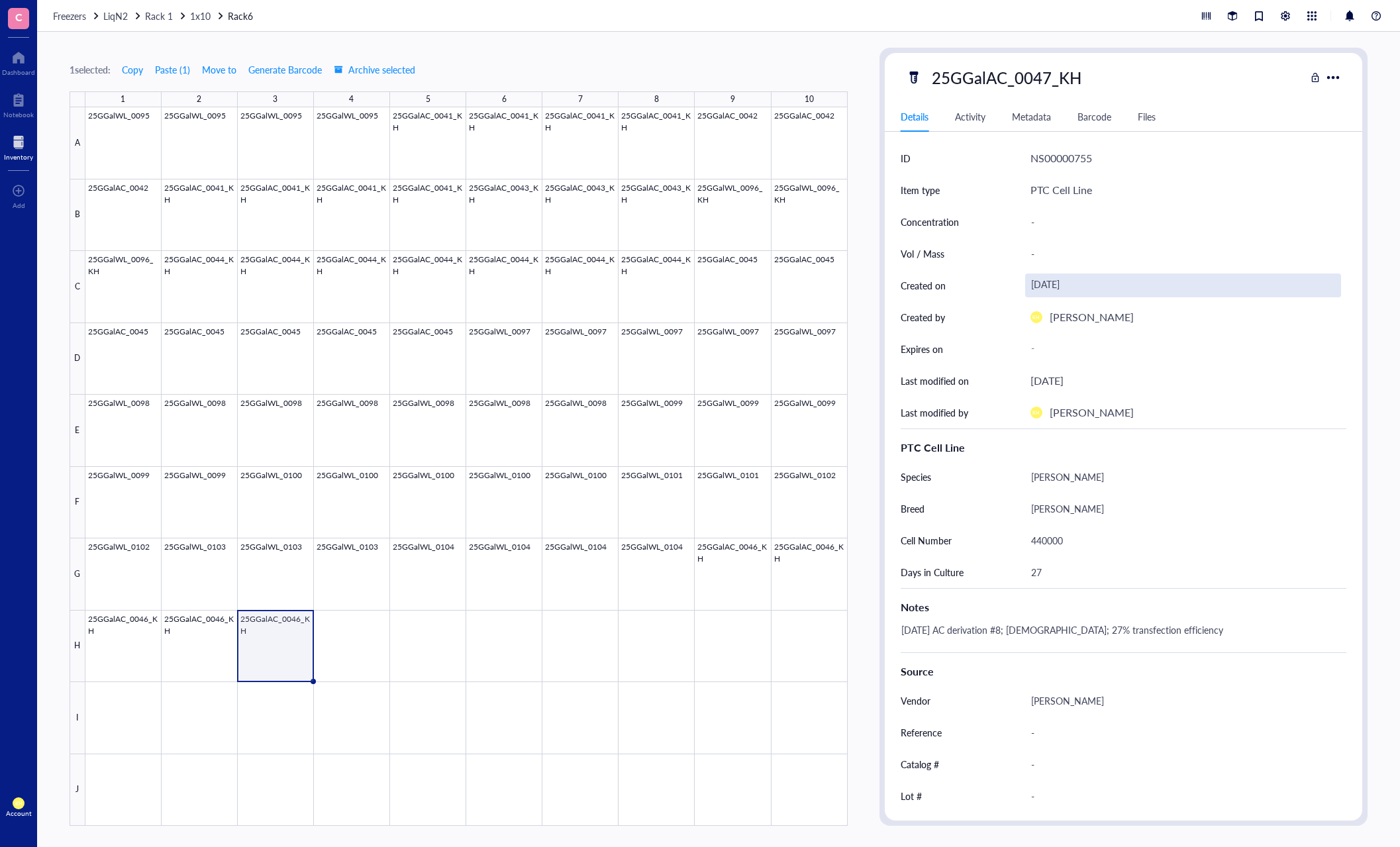
click at [1227, 279] on div "[DATE]" at bounding box center [1183, 285] width 317 height 24
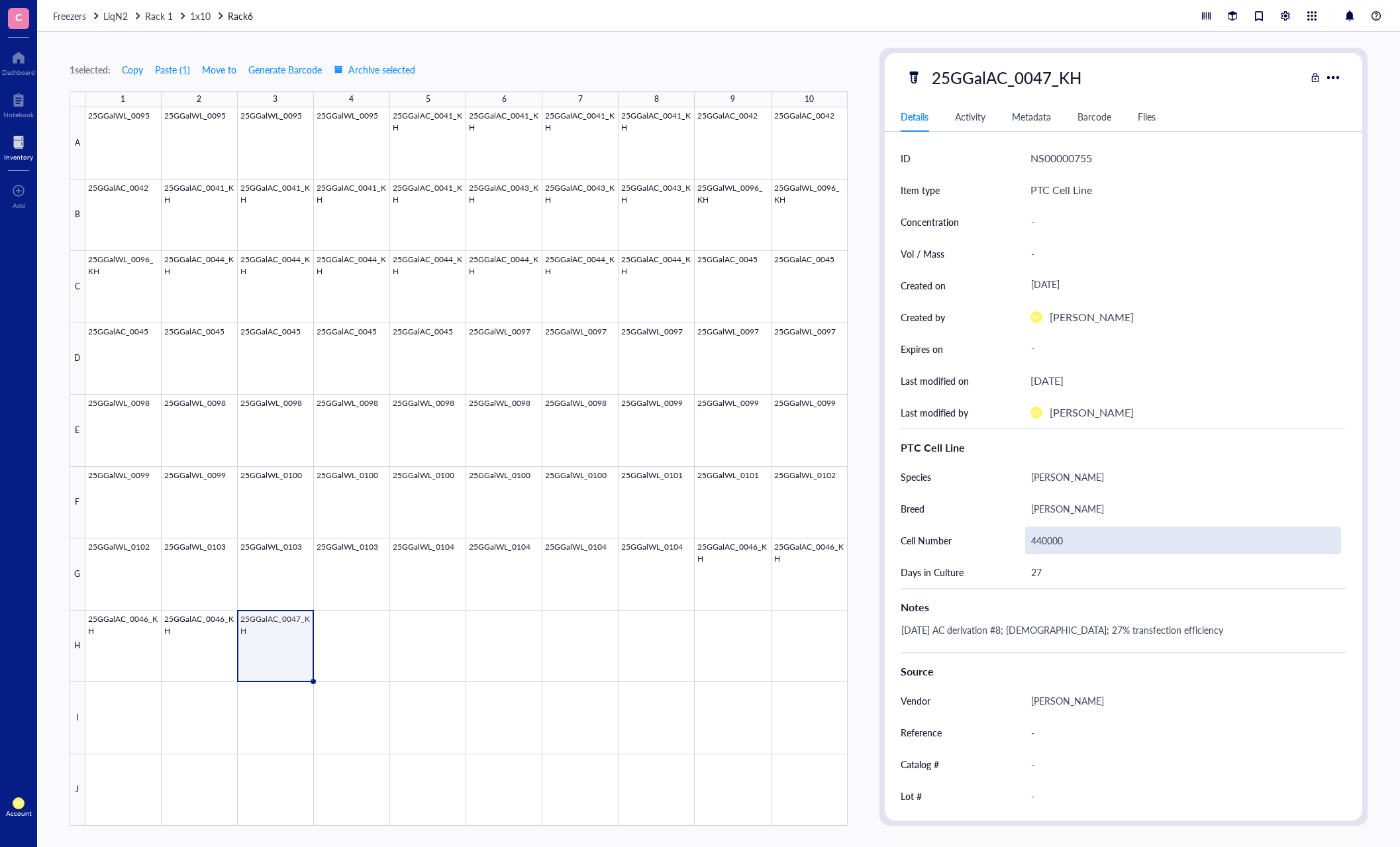
click at [1056, 540] on div "440000" at bounding box center [1183, 540] width 317 height 28
click at [1046, 538] on input "440000" at bounding box center [1183, 540] width 315 height 26
type input "374000"
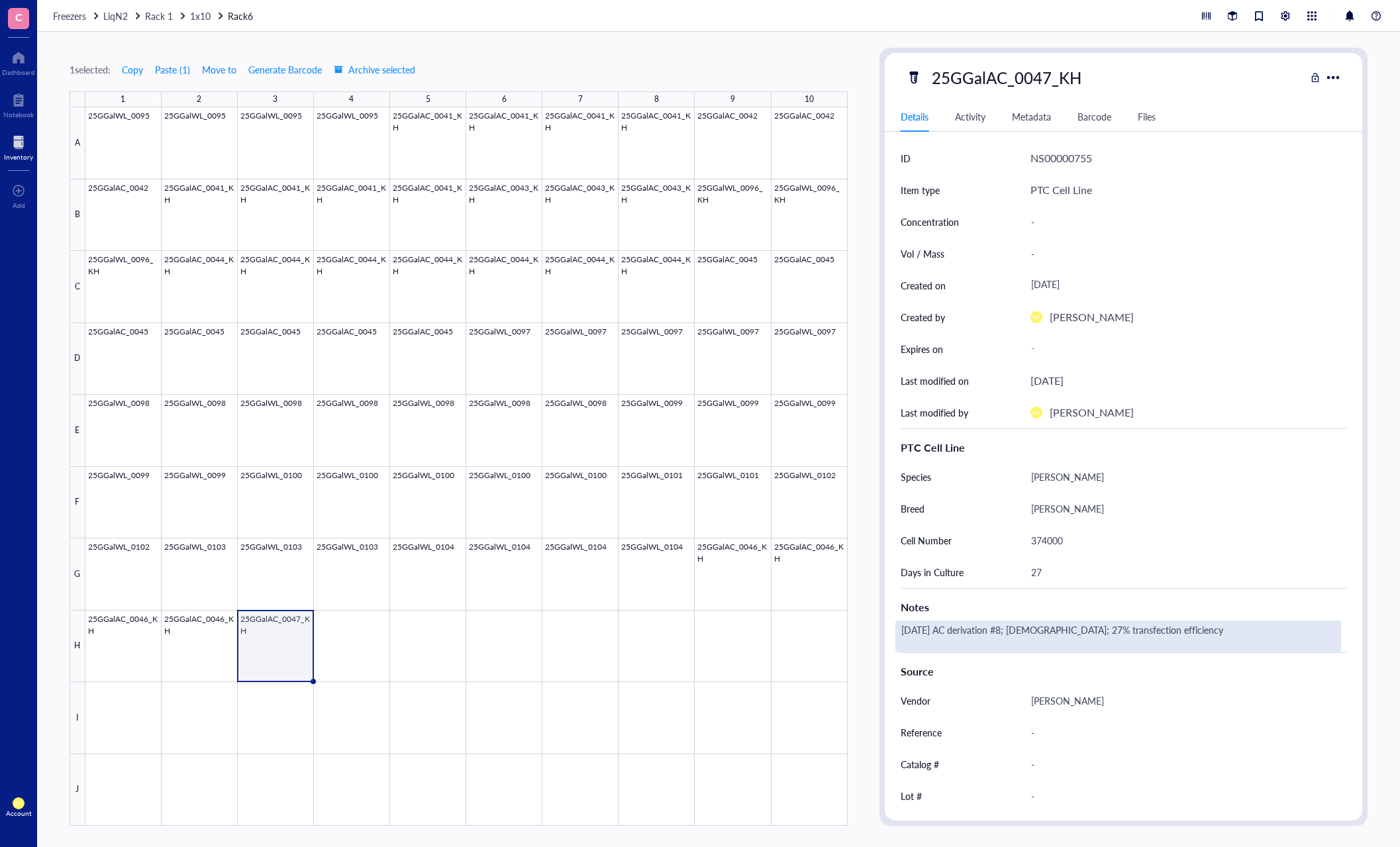
click at [924, 632] on div "[DATE] AC derivation #8; [DEMOGRAPHIC_DATA]; 27% transfection efficiency" at bounding box center [1118, 636] width 446 height 32
click at [1007, 627] on div "[DATE] AC derivation #8; [DEMOGRAPHIC_DATA]; 27% transfection efficiency" at bounding box center [1118, 636] width 446 height 32
click at [1005, 632] on textarea "[DATE] AC derivation #8; [DEMOGRAPHIC_DATA]; 27% transfection efficiency" at bounding box center [1089, 636] width 387 height 29
click at [1011, 631] on textarea "[DATE] AC derivation #9; [DEMOGRAPHIC_DATA]; 27% transfection efficiency" at bounding box center [1089, 636] width 387 height 29
type textarea "[DATE] AC derivation #9; [DEMOGRAPHIC_DATA]; 27% transfection efficiency"
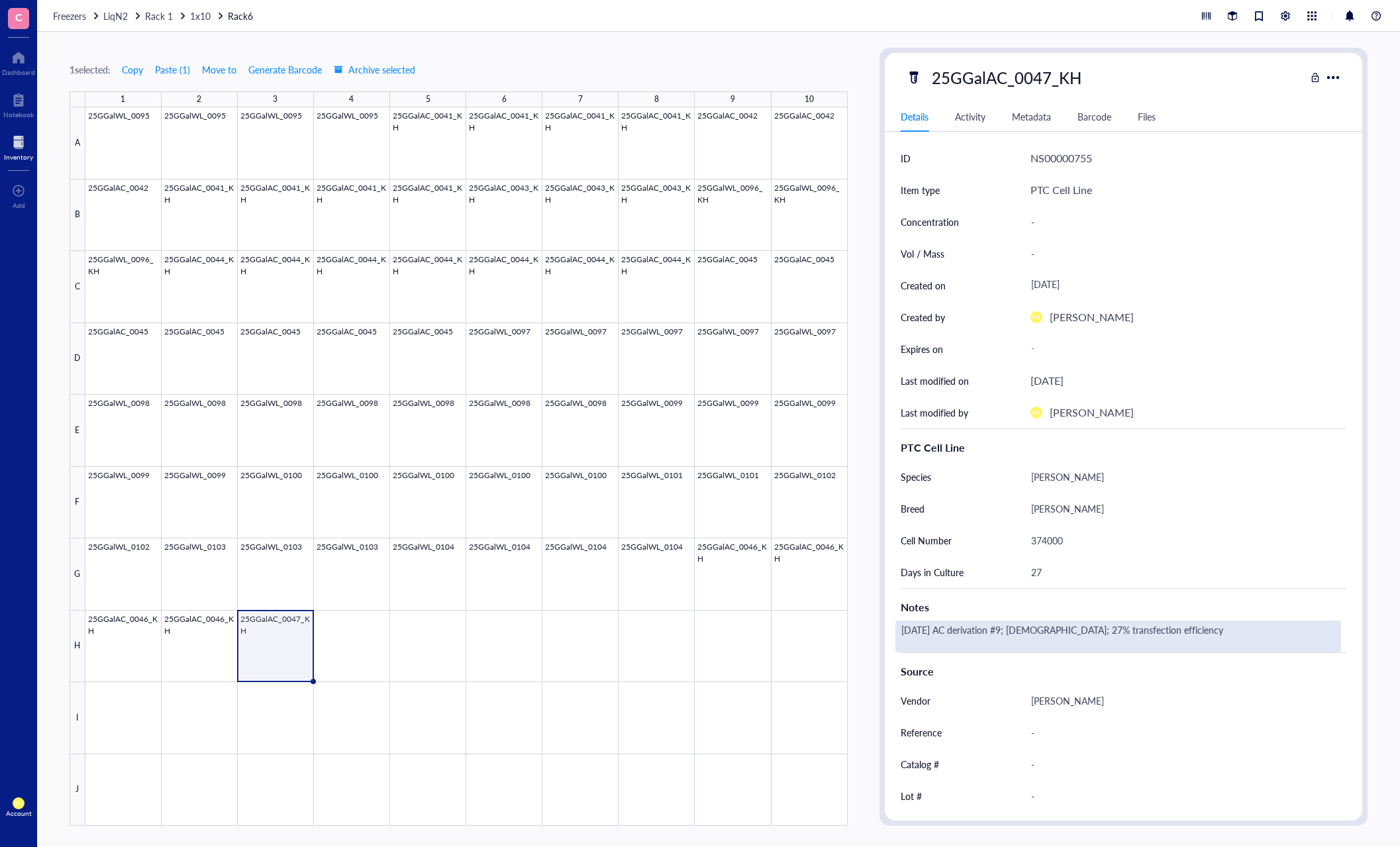
click at [1058, 629] on div "[DATE] AC derivation #9; [DEMOGRAPHIC_DATA]; 27% transfection efficiency" at bounding box center [1118, 636] width 446 height 32
click at [1058, 629] on textarea "[DATE] AC derivation #9; [DEMOGRAPHIC_DATA]; 27% transfection efficiency" at bounding box center [1095, 636] width 397 height 29
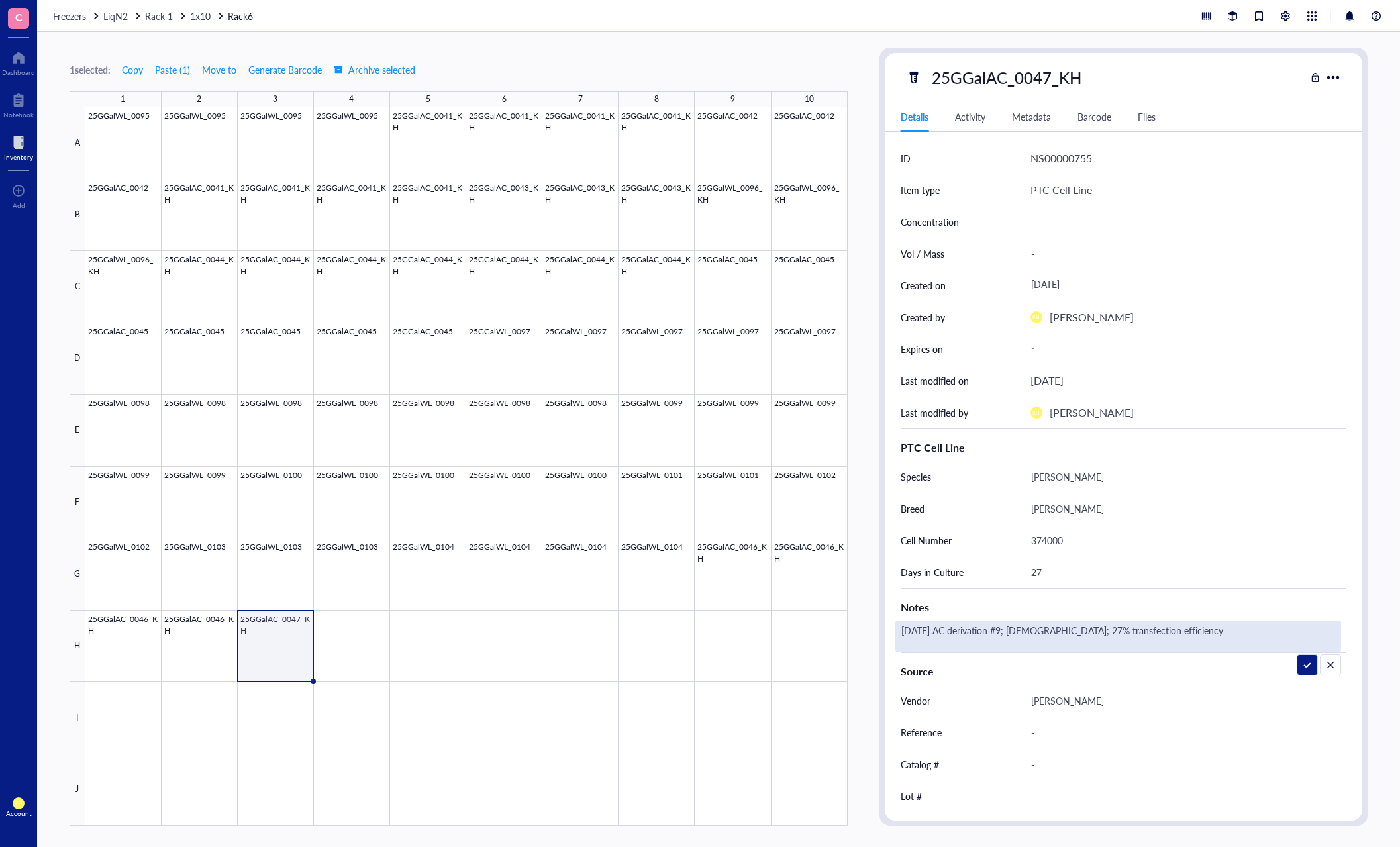
click at [1058, 629] on textarea "[DATE] AC derivation #9; [DEMOGRAPHIC_DATA]; 27% transfection efficiency" at bounding box center [1095, 636] width 397 height 29
click at [1208, 622] on textarea "[DATE] AC derivation #9; [DEMOGRAPHIC_DATA]; 27% transfection efficiency" at bounding box center [1095, 636] width 397 height 29
click at [1057, 629] on textarea "[DATE] AC derivation #9; [DEMOGRAPHIC_DATA]; 27% transfection efficiency" at bounding box center [1095, 636] width 397 height 29
type textarea "[DATE] AC derivation #9; [DEMOGRAPHIC_DATA]; 37% transfection efficiency"
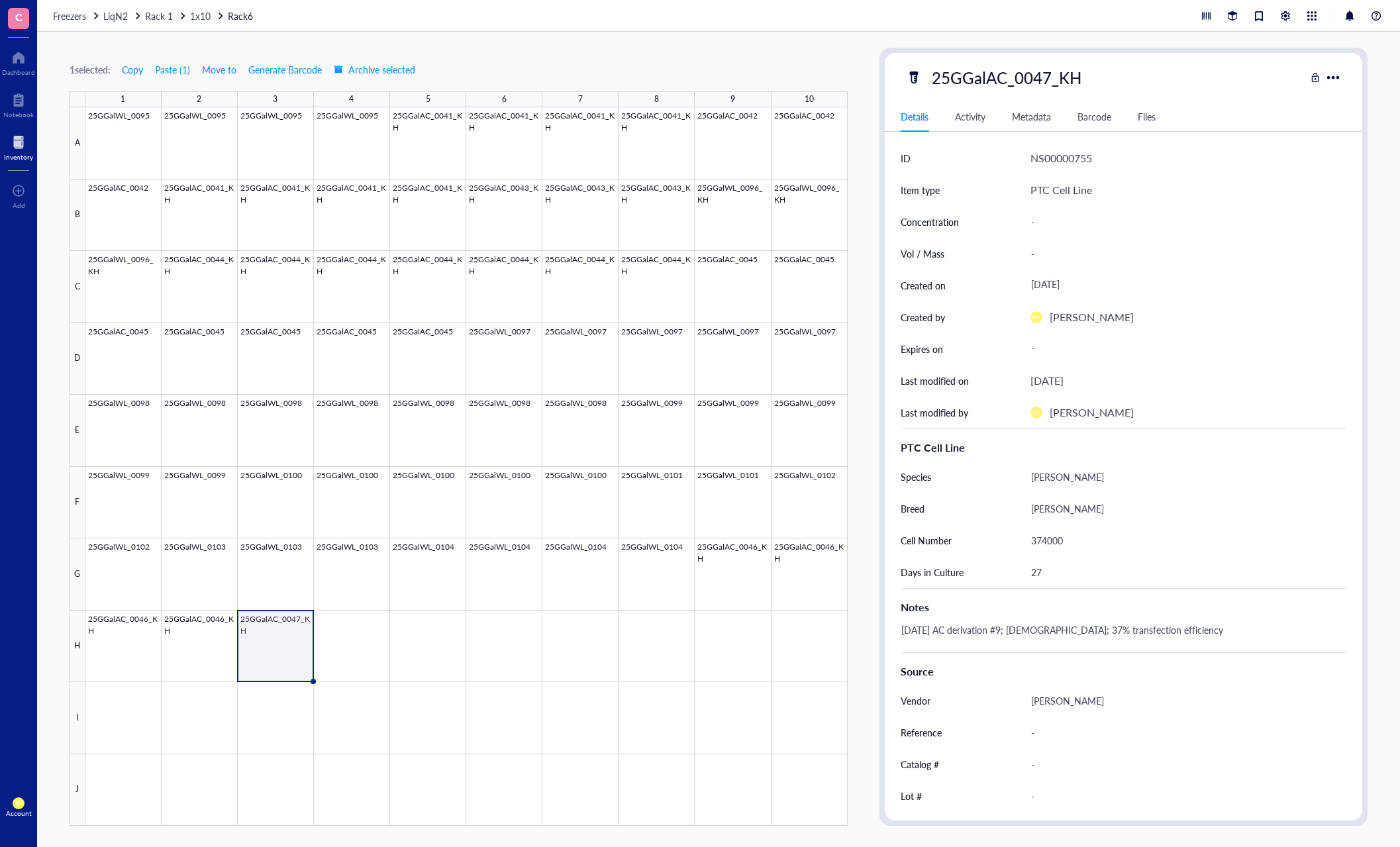
click at [604, 39] on div "1 selected: Copy Paste ( 1 ) Move to Generate Barcode Archive selected 1 2 3 4 …" at bounding box center [718, 439] width 1362 height 815
click at [527, 65] on div "1 selected: Copy Paste ( 1 ) Move to Generate Barcode Archive selected" at bounding box center [459, 69] width 778 height 12
click at [614, 38] on div "1 selected: Copy Paste ( 1 ) Move to Generate Barcode Archive selected 1 2 3 4 …" at bounding box center [718, 439] width 1362 height 815
click at [132, 66] on span "Copy" at bounding box center [132, 69] width 21 height 10
click at [365, 650] on div at bounding box center [466, 466] width 762 height 718
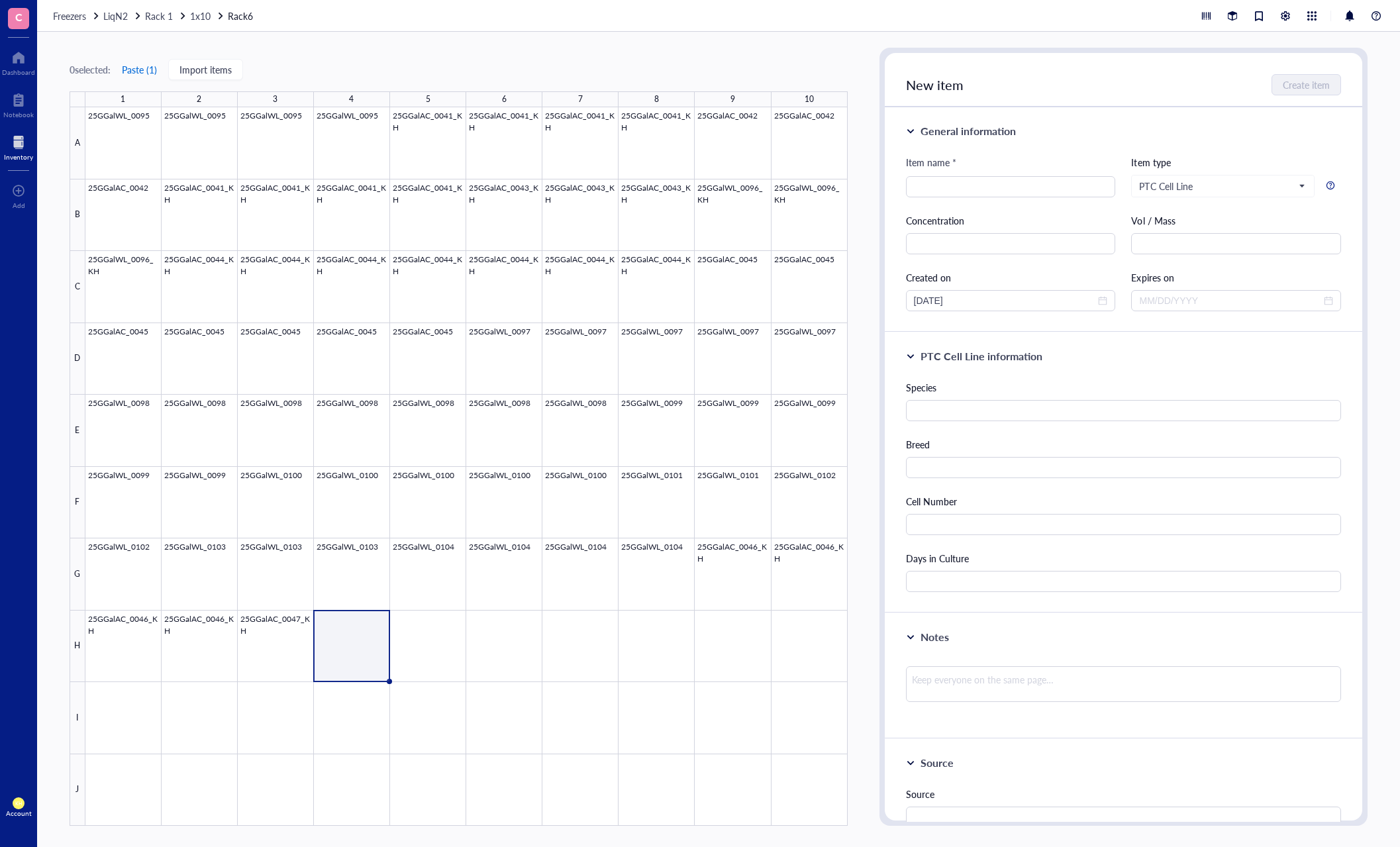
click at [147, 64] on button "Paste ( 1 )" at bounding box center [139, 70] width 36 height 21
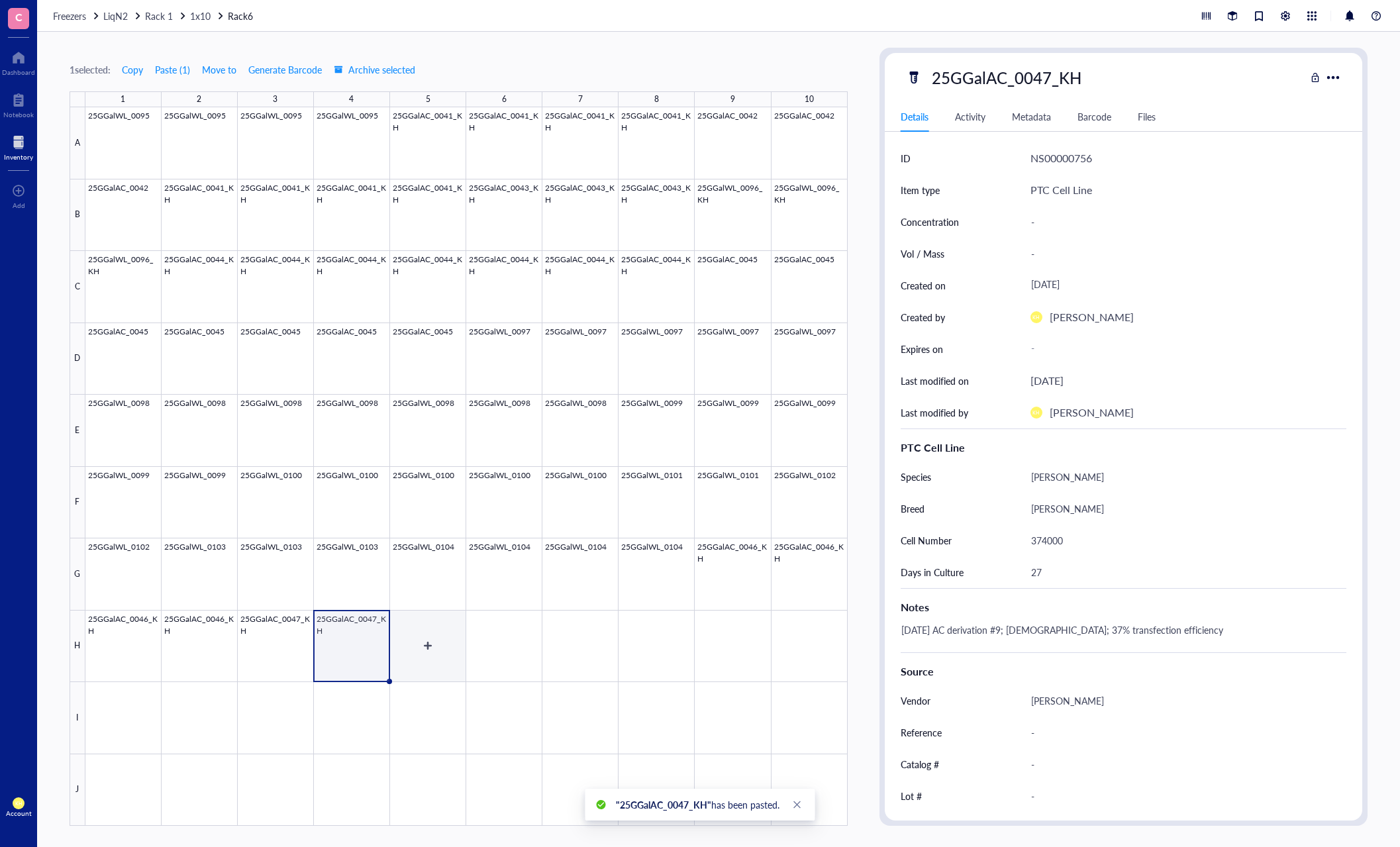
click at [427, 639] on div at bounding box center [466, 466] width 762 height 718
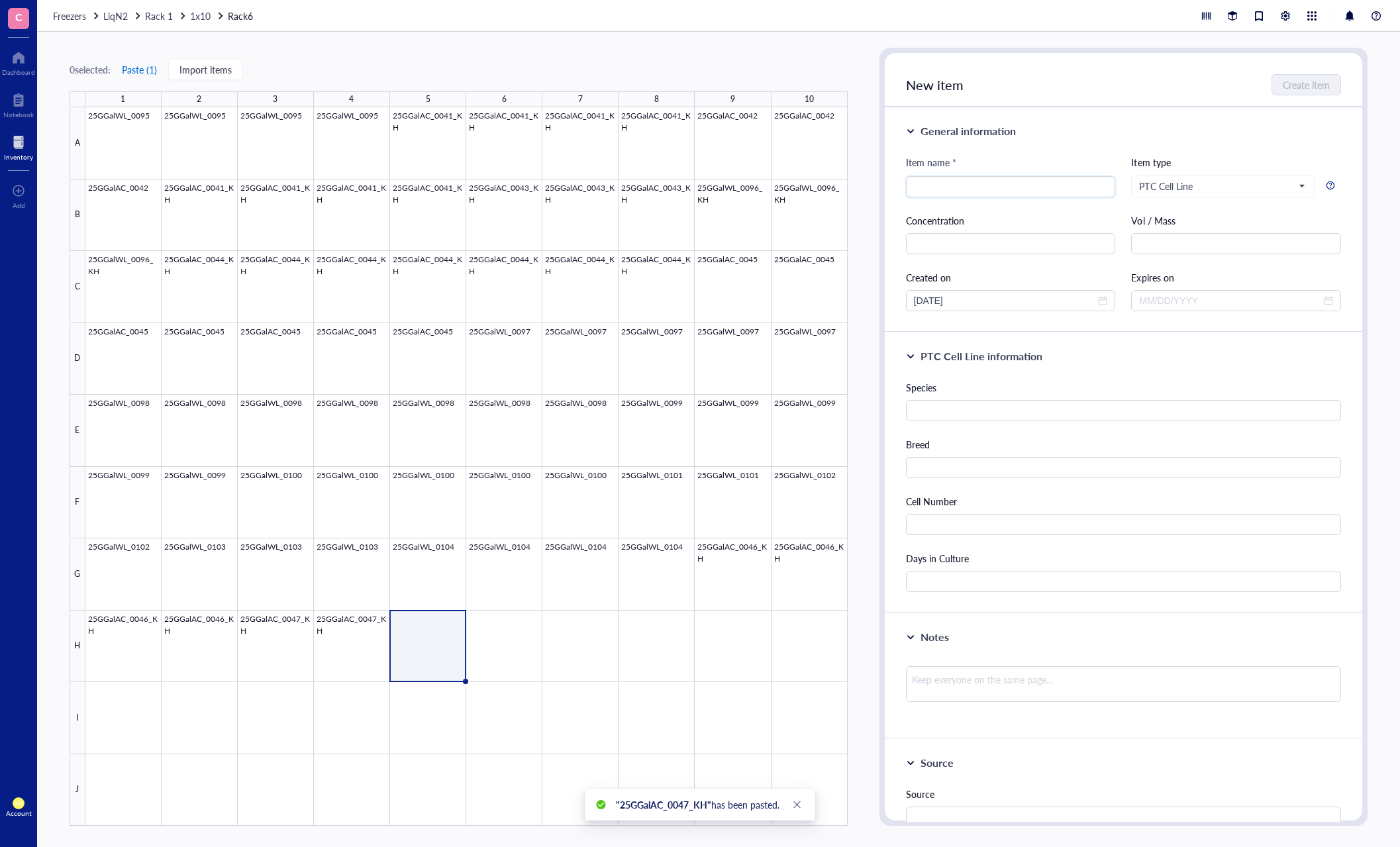
click at [149, 63] on button "Paste ( 1 )" at bounding box center [139, 70] width 36 height 21
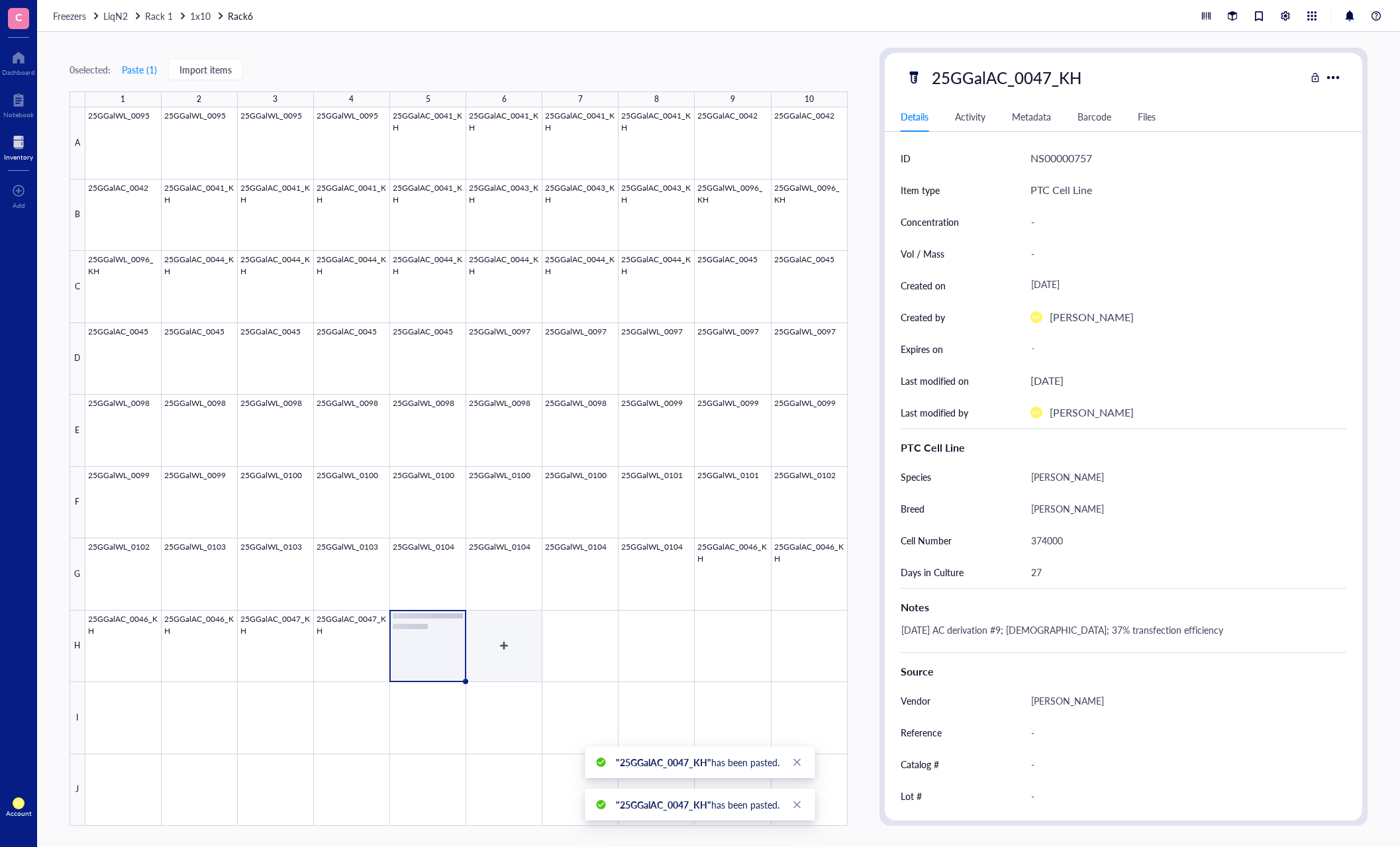
click at [501, 639] on div at bounding box center [466, 466] width 762 height 718
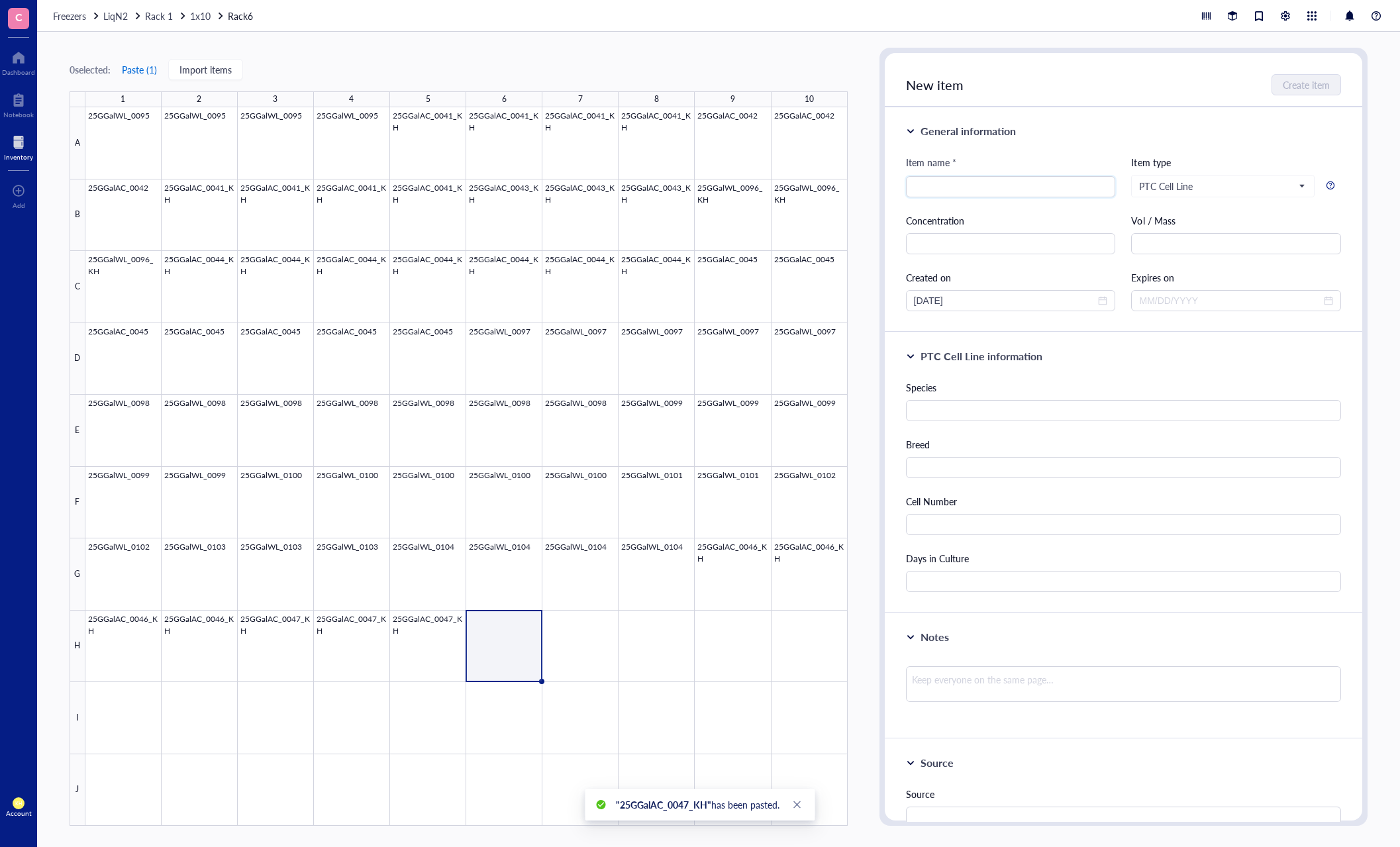
click at [144, 68] on button "Paste ( 1 )" at bounding box center [139, 70] width 36 height 21
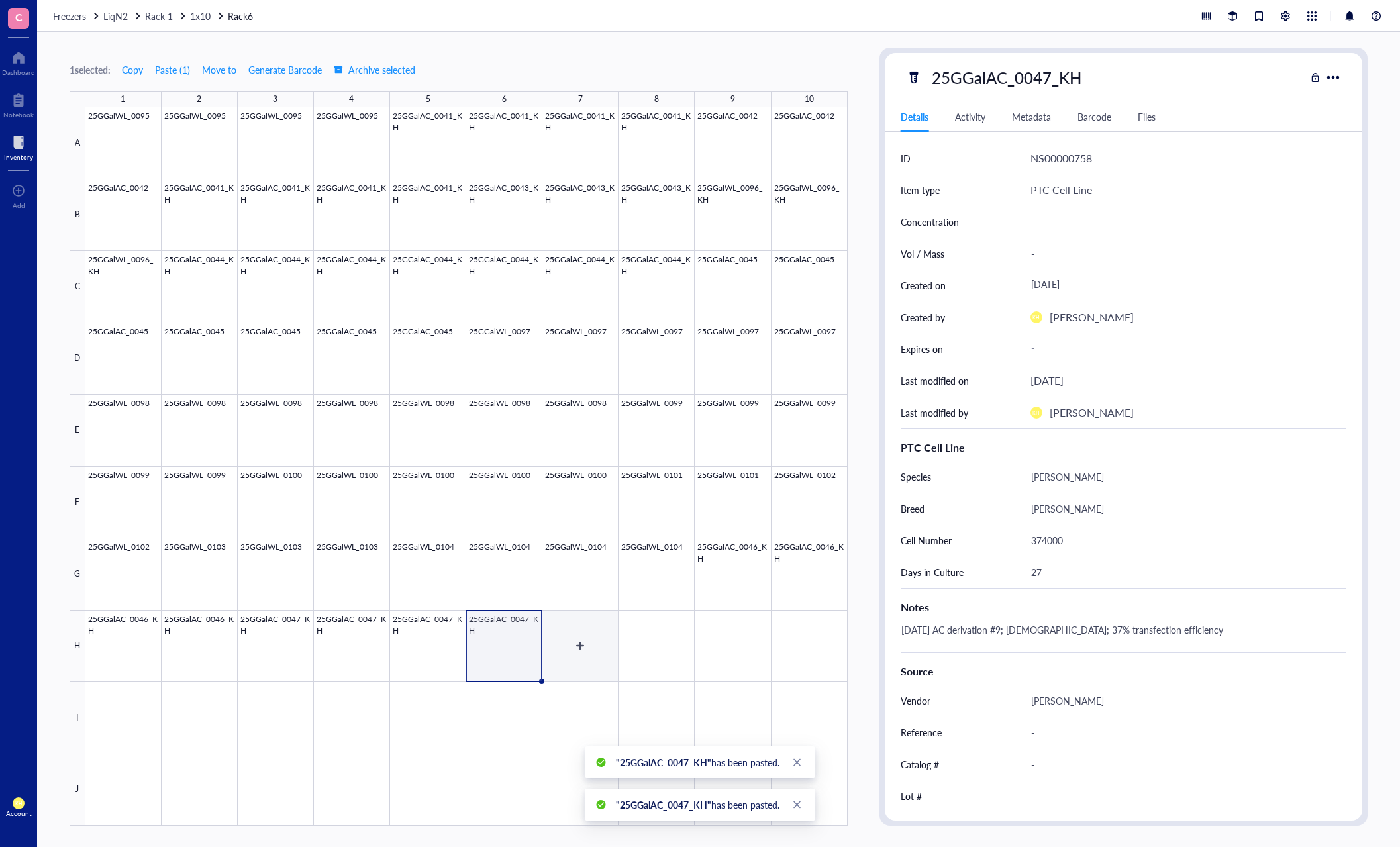
click at [588, 643] on div at bounding box center [466, 466] width 762 height 718
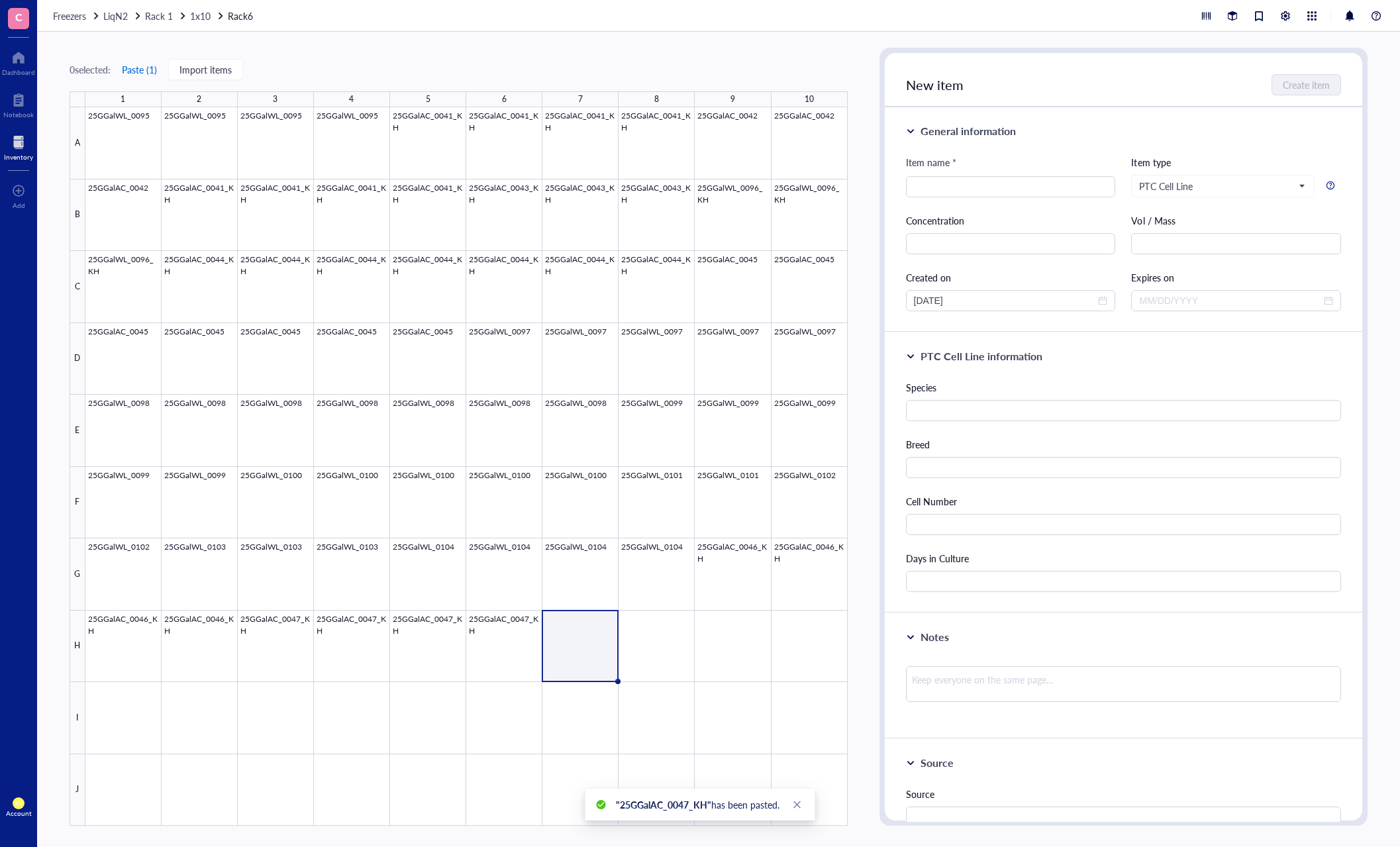
click at [142, 70] on button "Paste ( 1 )" at bounding box center [139, 70] width 36 height 21
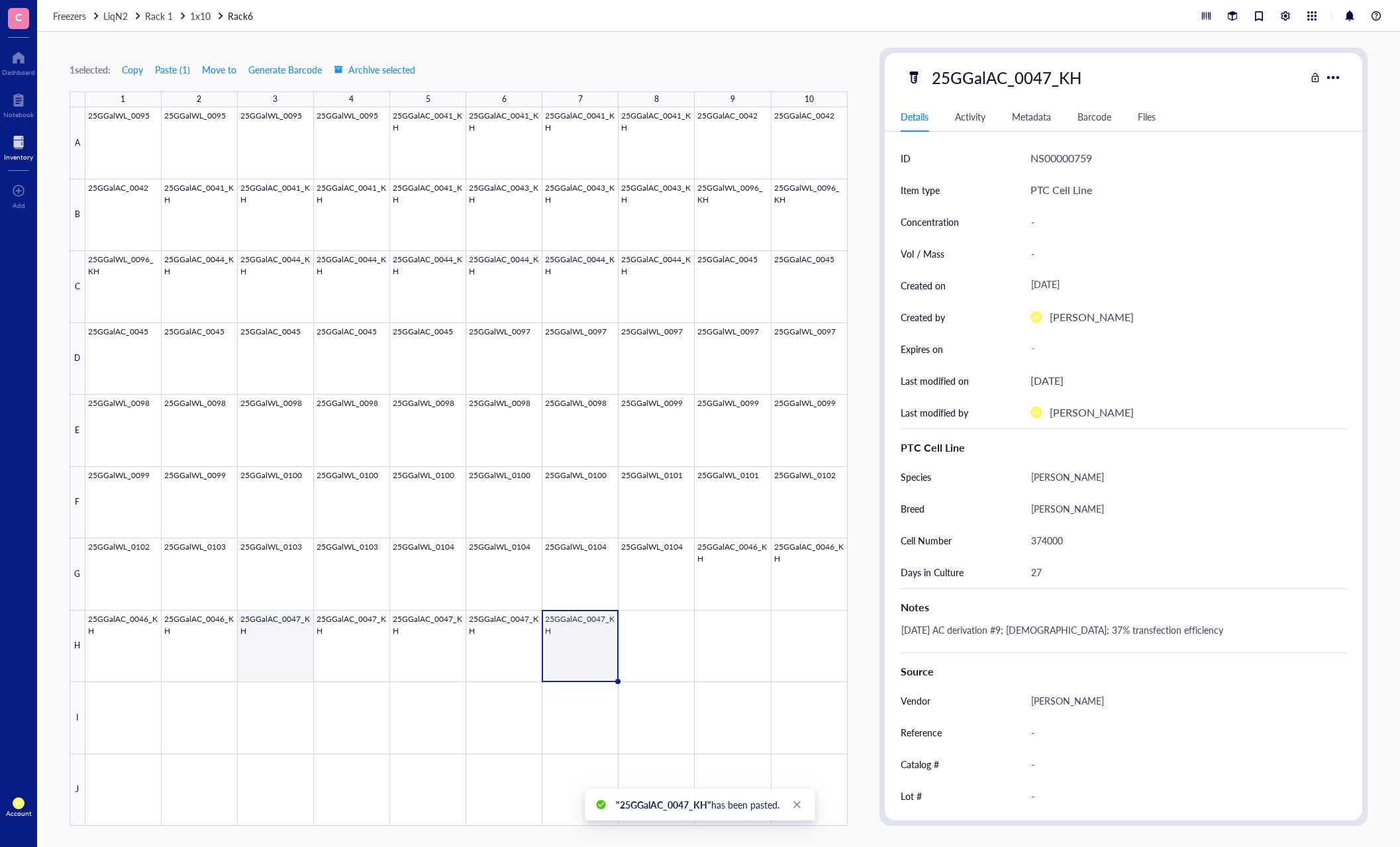
click at [283, 660] on div at bounding box center [466, 466] width 762 height 718
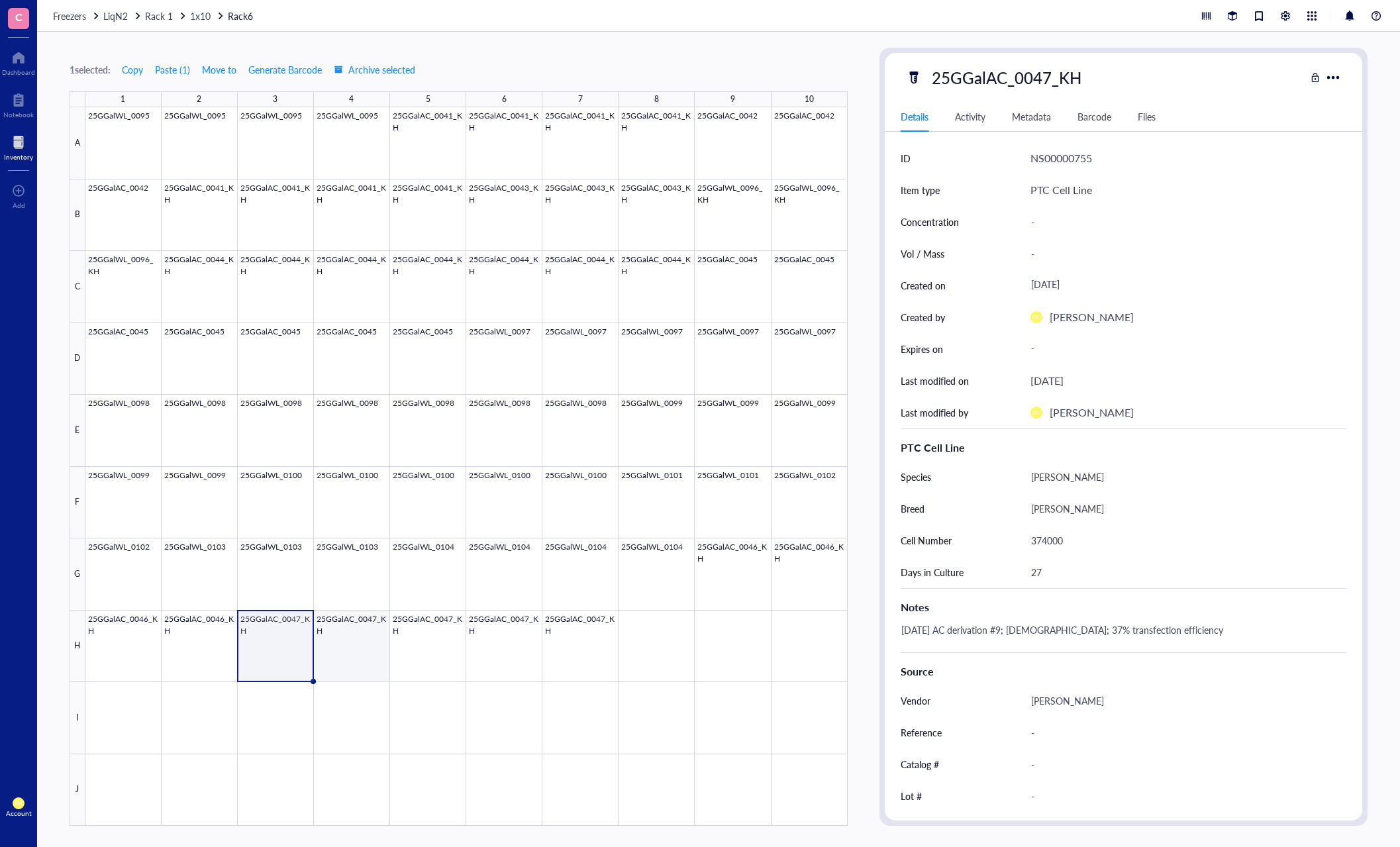
click at [351, 663] on div at bounding box center [466, 466] width 762 height 718
click at [427, 663] on div at bounding box center [466, 466] width 762 height 718
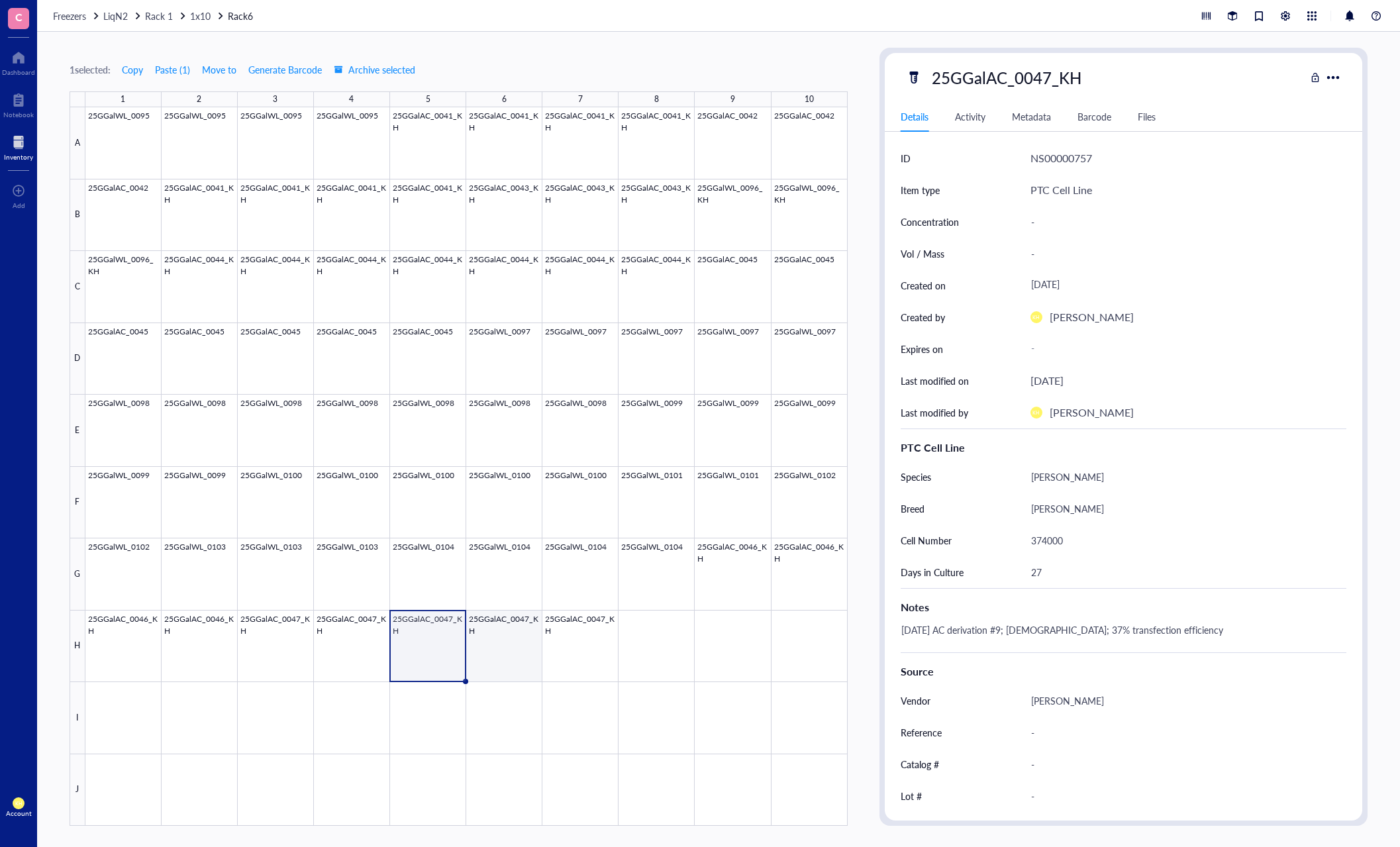
click at [510, 669] on div at bounding box center [466, 466] width 762 height 718
click at [582, 671] on div at bounding box center [466, 466] width 762 height 718
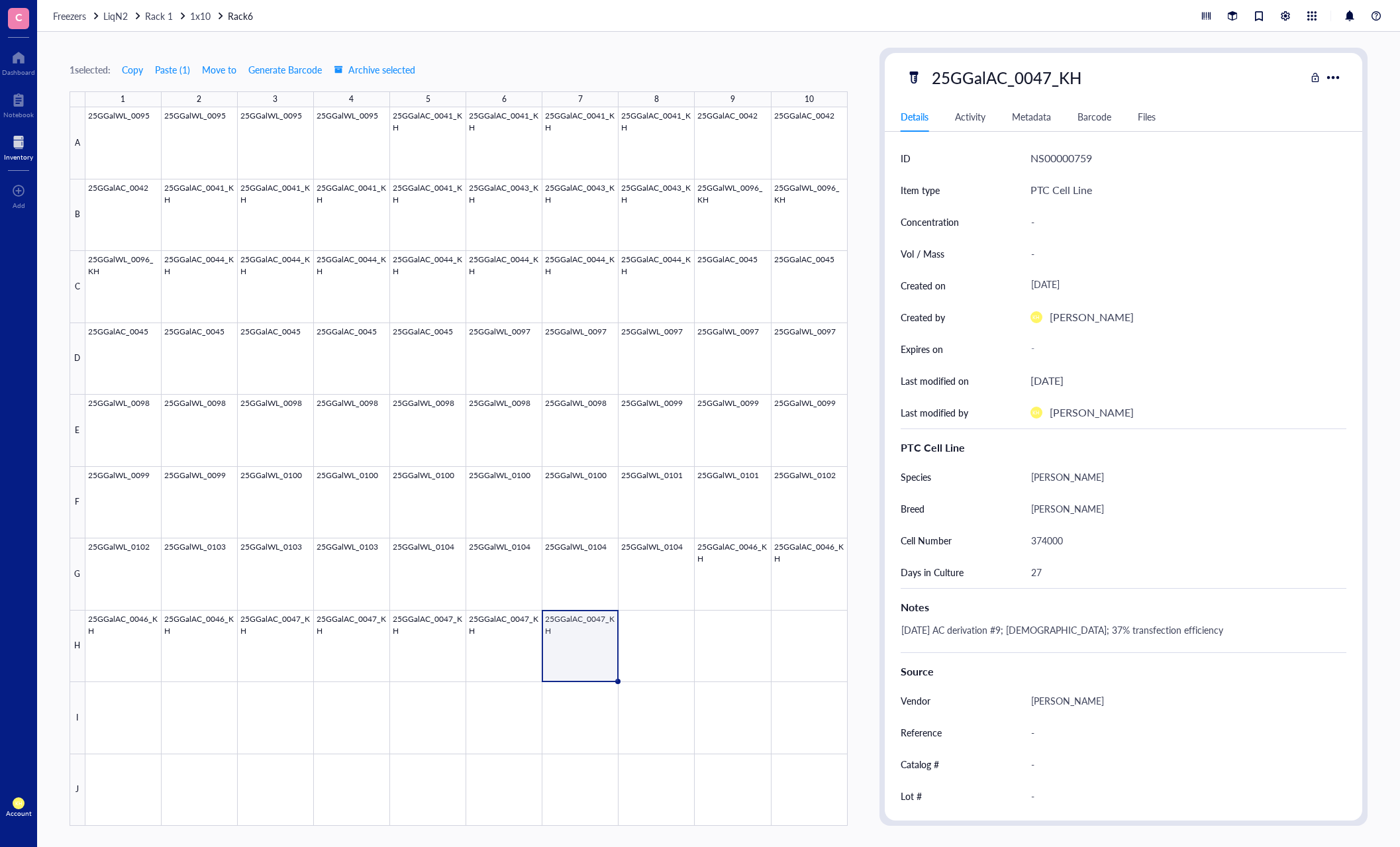
click at [635, 58] on div "1 selected: Copy Paste ( 1 ) Move to Generate Barcode Archive selected 1 2 3 4 …" at bounding box center [459, 436] width 778 height 778
